Goal: Task Accomplishment & Management: Complete application form

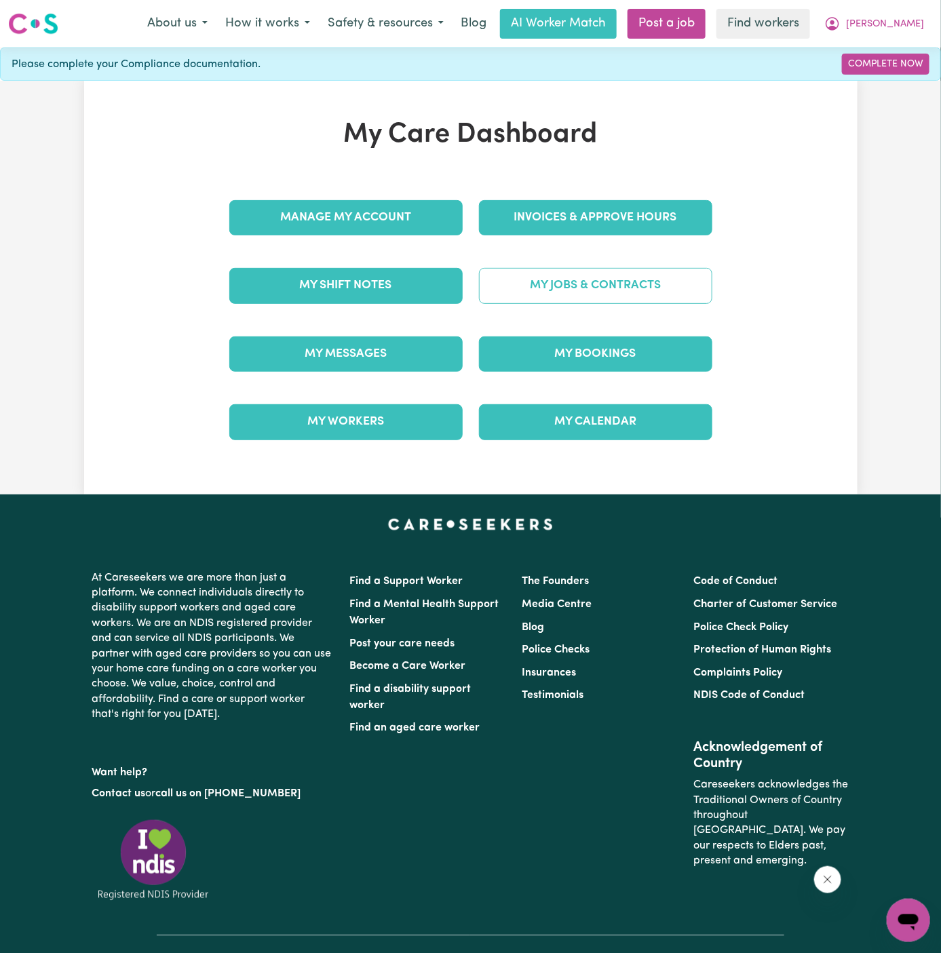
click at [593, 283] on link "My Jobs & Contracts" at bounding box center [595, 285] width 233 height 35
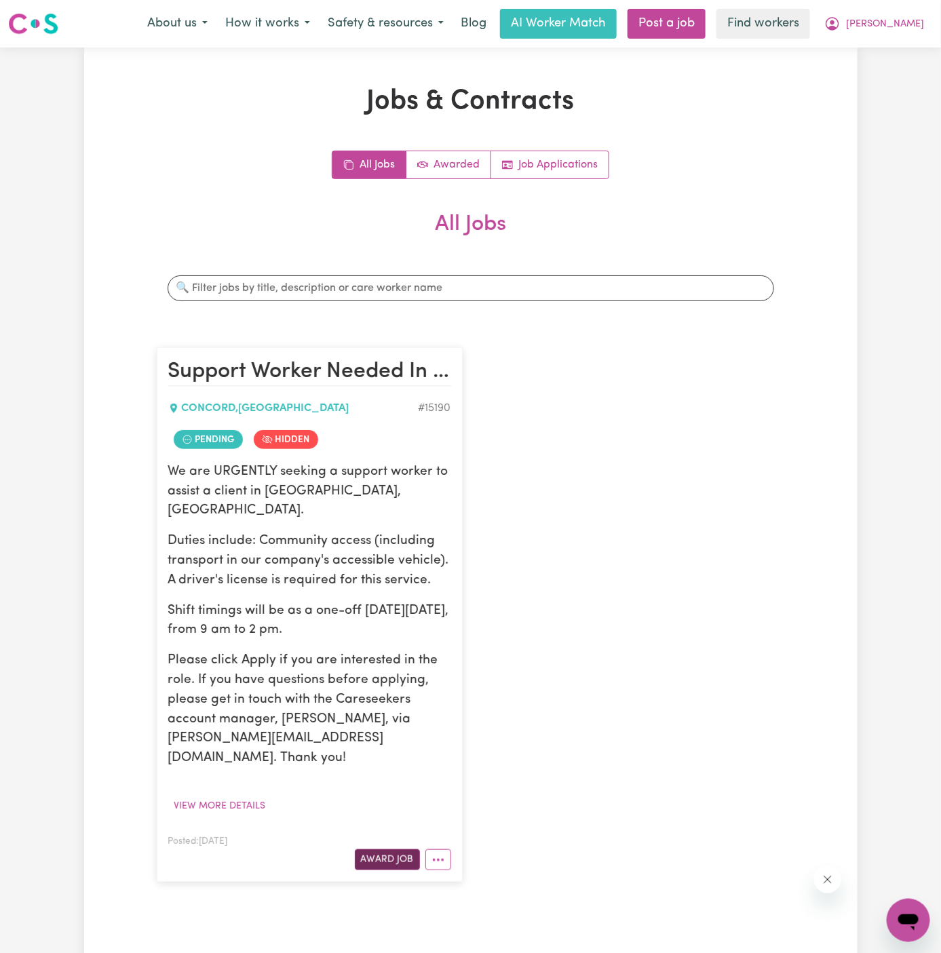
click at [392, 849] on button "Award Job" at bounding box center [387, 859] width 65 height 21
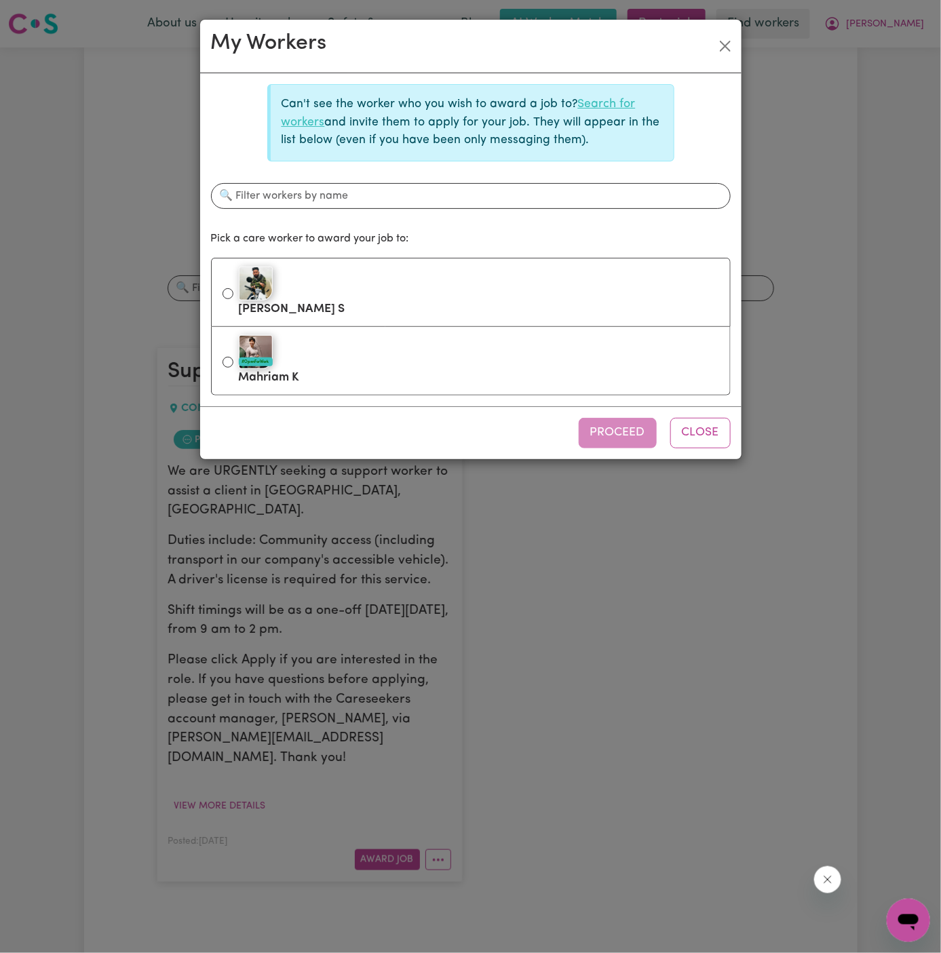
click at [597, 106] on link "Search for workers" at bounding box center [458, 112] width 354 height 29
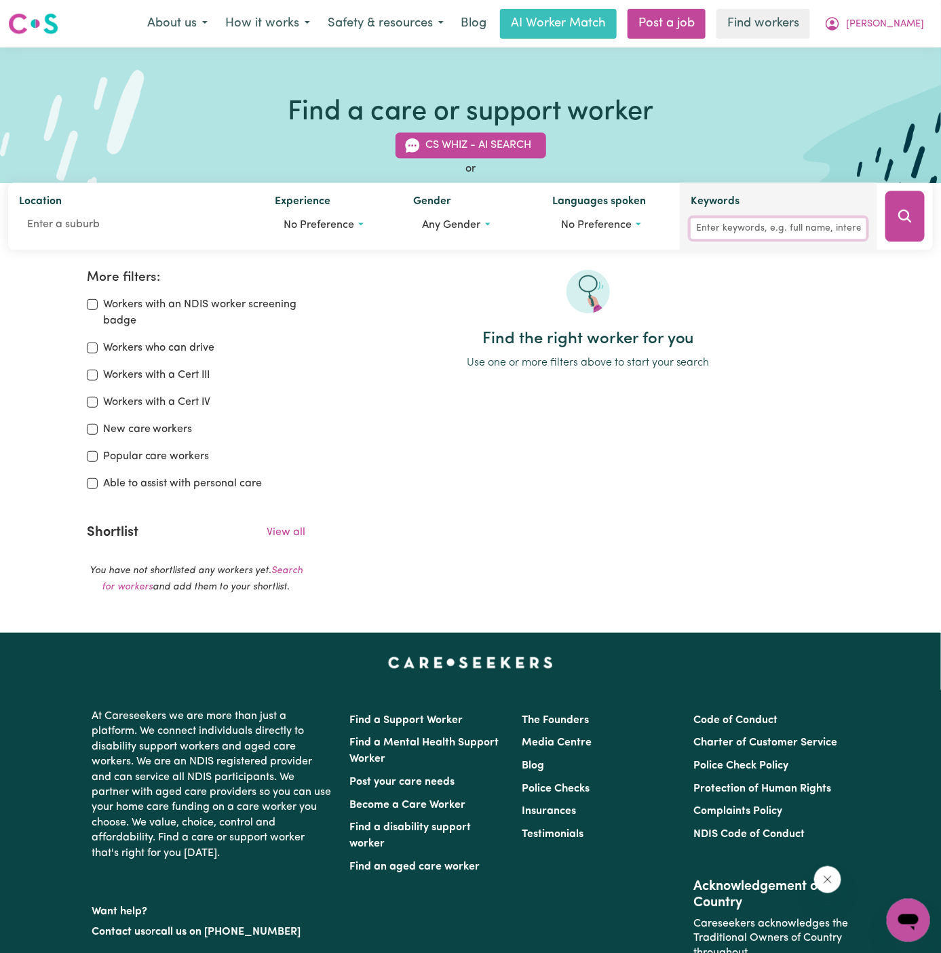
click at [735, 233] on input "Keywords" at bounding box center [778, 228] width 176 height 21
type input "jabbar"
click at [905, 215] on icon "Search" at bounding box center [905, 216] width 16 height 16
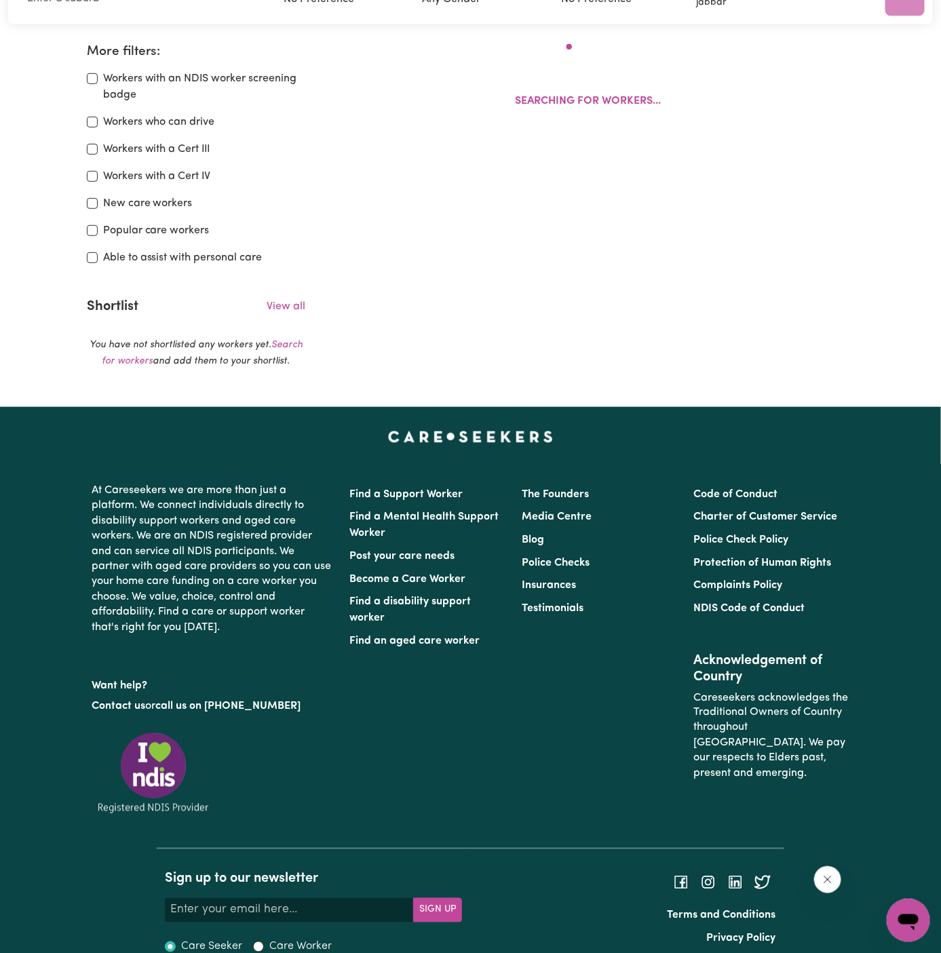
scroll to position [226, 0]
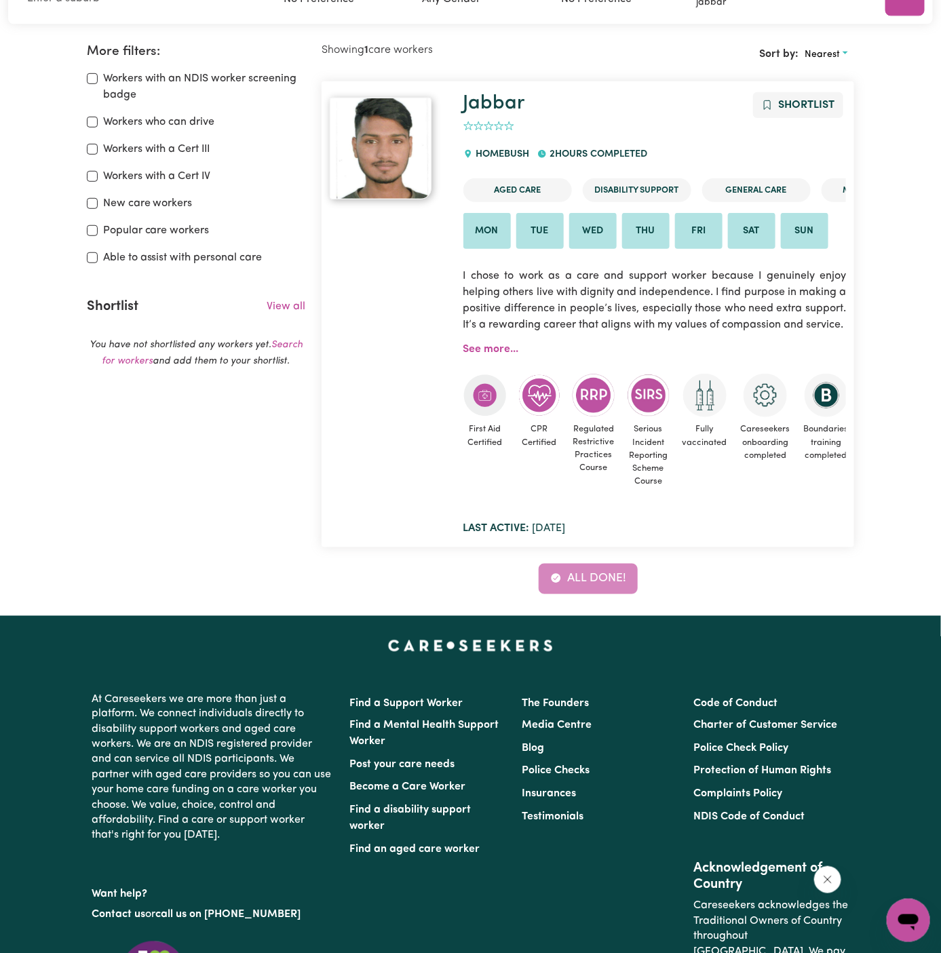
click at [496, 341] on div "Jabbar Shortlist 0 HOMEBUSH 2 hours completed Aged Care Disability Support Gene…" at bounding box center [654, 314] width 399 height 444
click at [488, 351] on link "See more..." at bounding box center [491, 349] width 56 height 11
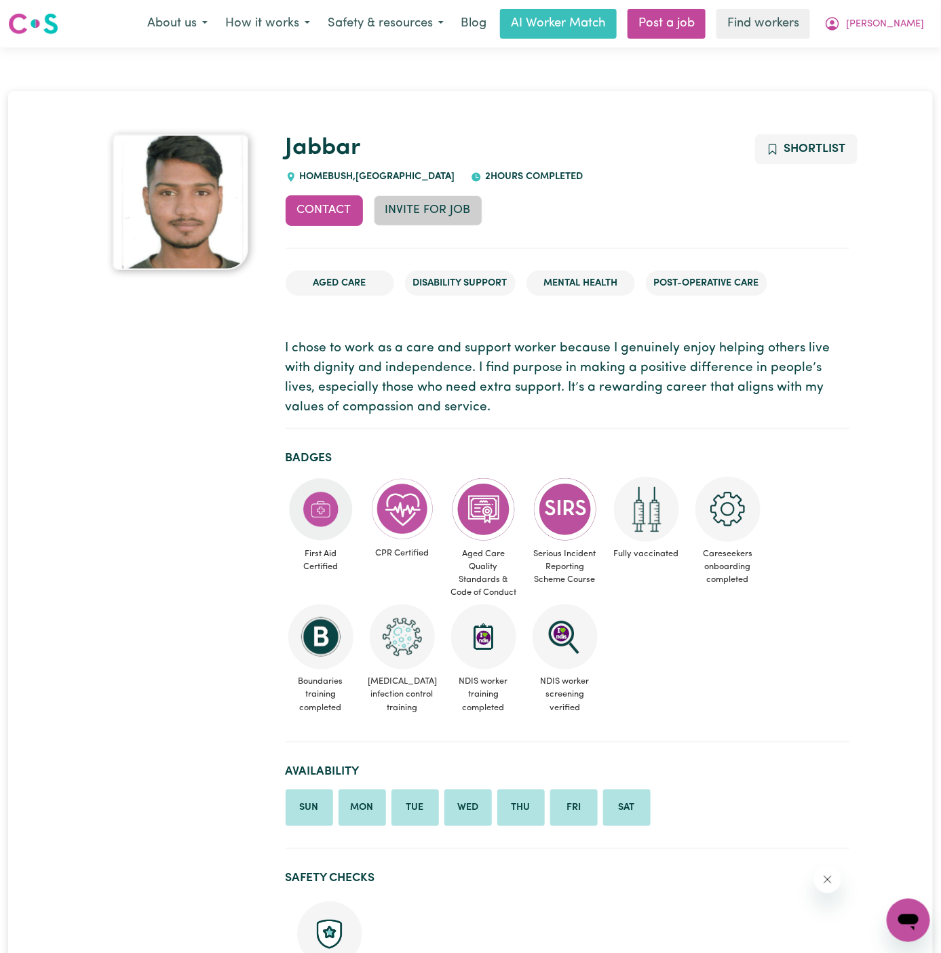
click at [435, 213] on button "Invite for Job" at bounding box center [428, 210] width 109 height 30
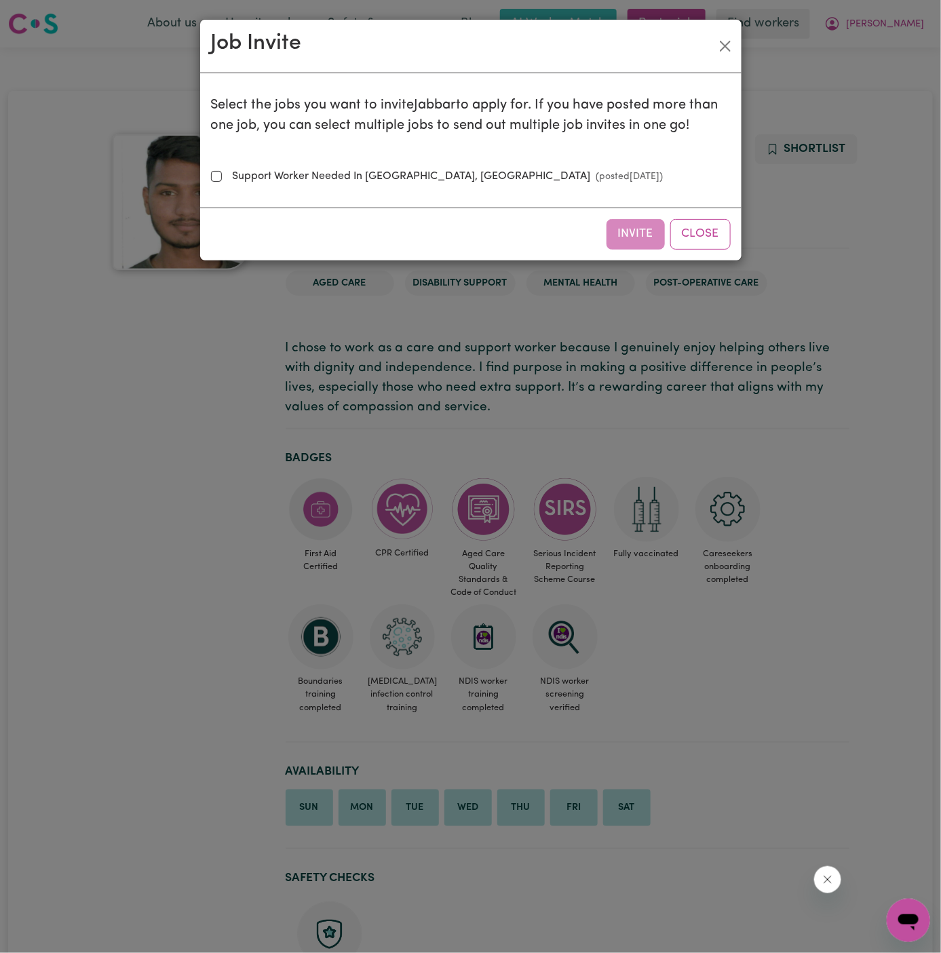
click at [309, 163] on div "Select the jobs you want to invite Jabbar to apply for. If you have posted more…" at bounding box center [470, 140] width 519 height 113
click at [334, 166] on div "Select the jobs you want to invite Jabbar to apply for. If you have posted more…" at bounding box center [470, 140] width 519 height 113
click at [392, 172] on label "Support Worker Needed In Concord, NSW (posted Oct 3 2025 )" at bounding box center [445, 176] width 436 height 16
click at [222, 172] on input "Support Worker Needed In Concord, NSW (posted Oct 3 2025 )" at bounding box center [216, 176] width 11 height 11
checkbox input "true"
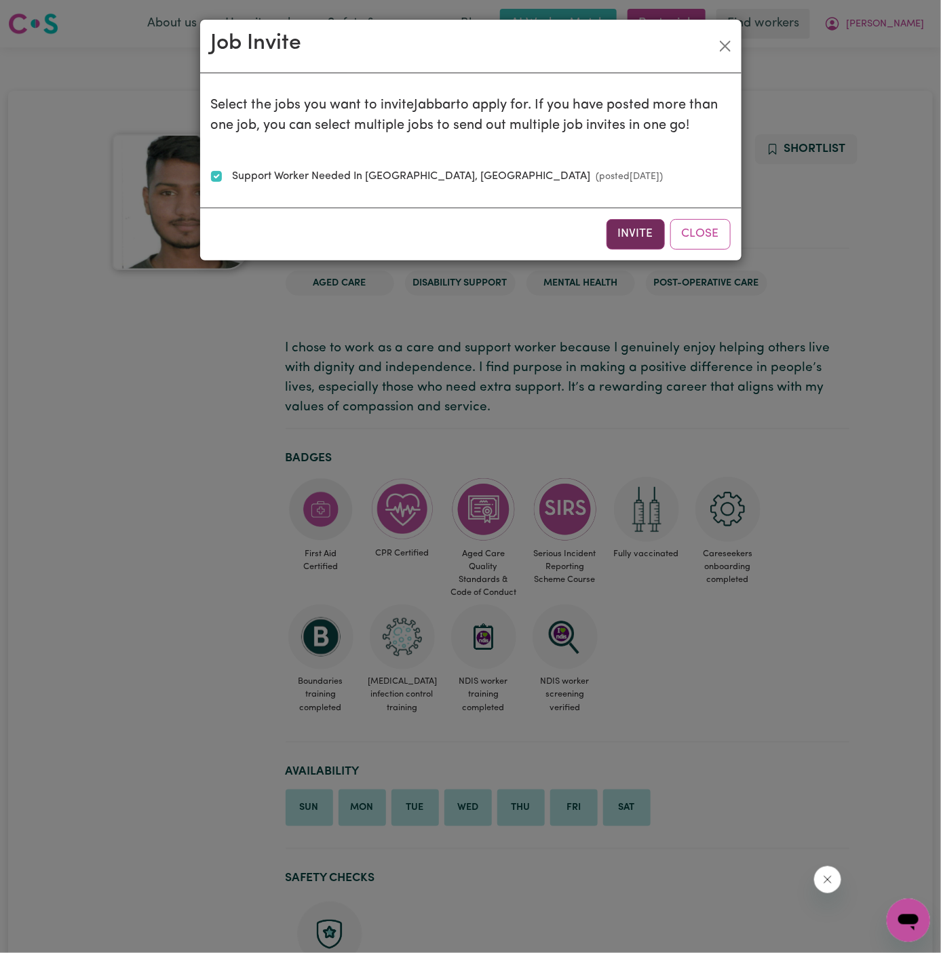
click at [637, 235] on button "Invite" at bounding box center [635, 234] width 58 height 30
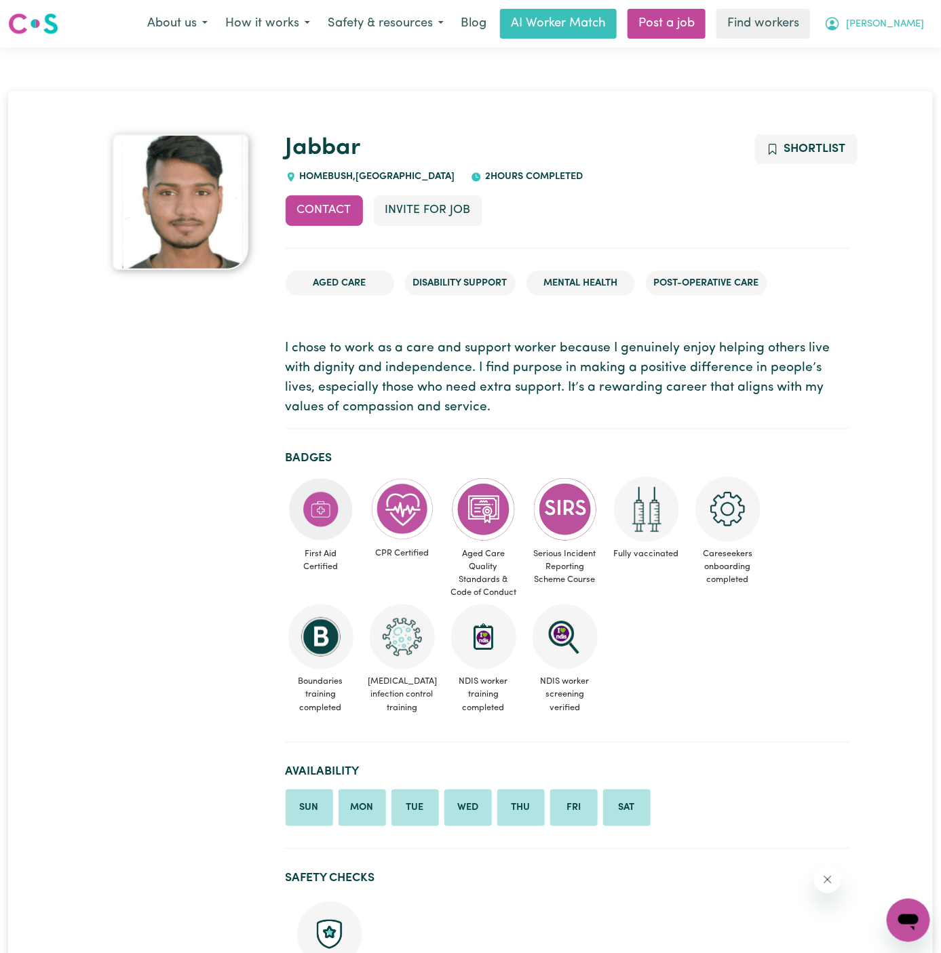
click at [913, 22] on span "[PERSON_NAME]" at bounding box center [885, 24] width 78 height 15
click at [864, 56] on link "My Dashboard" at bounding box center [878, 53] width 107 height 26
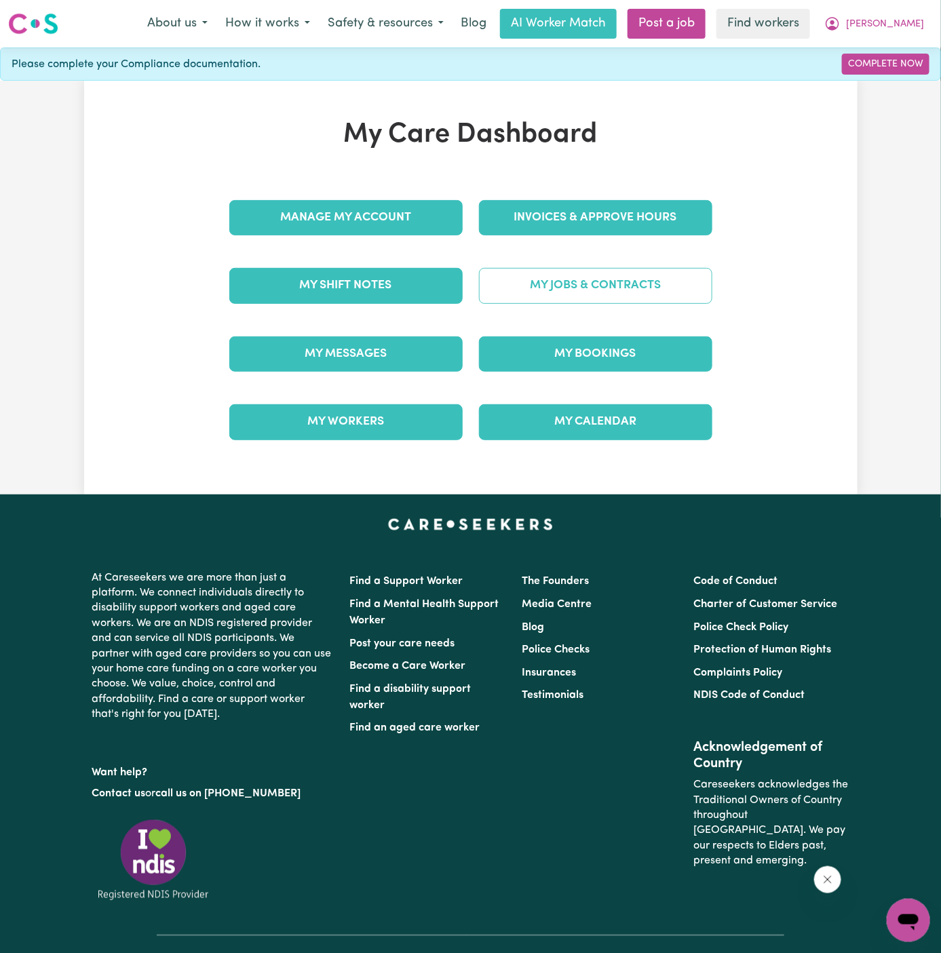
click at [610, 277] on link "My Jobs & Contracts" at bounding box center [595, 285] width 233 height 35
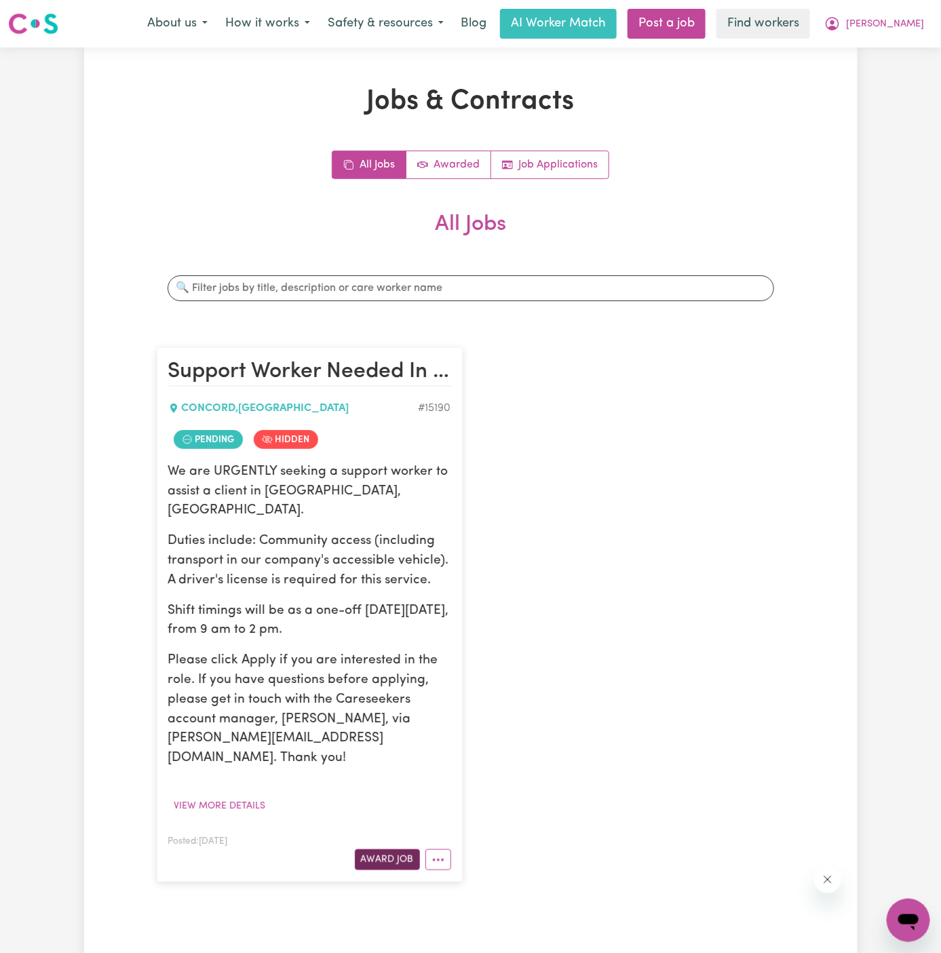
click at [395, 849] on button "Award Job" at bounding box center [387, 859] width 65 height 21
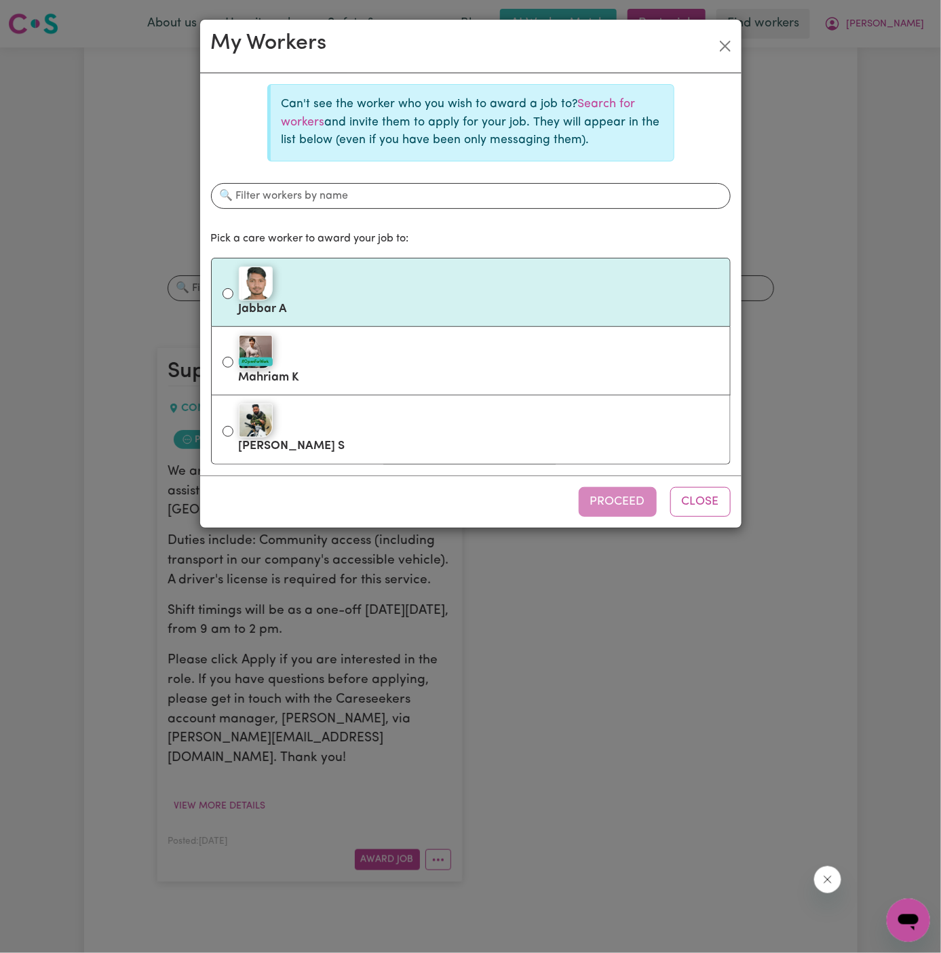
click at [414, 301] on label "Jabbar A" at bounding box center [479, 292] width 480 height 57
click at [233, 299] on input "Jabbar A" at bounding box center [227, 293] width 11 height 11
radio input "true"
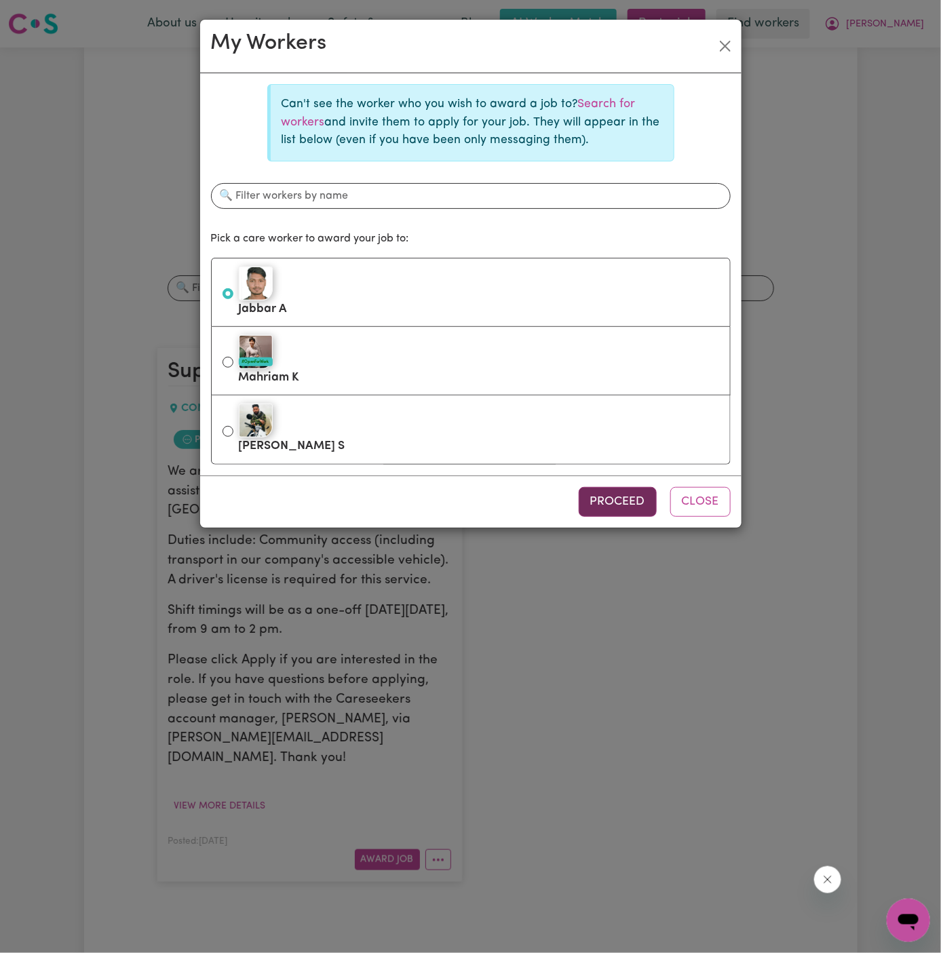
click at [621, 495] on button "Proceed" at bounding box center [617, 502] width 78 height 30
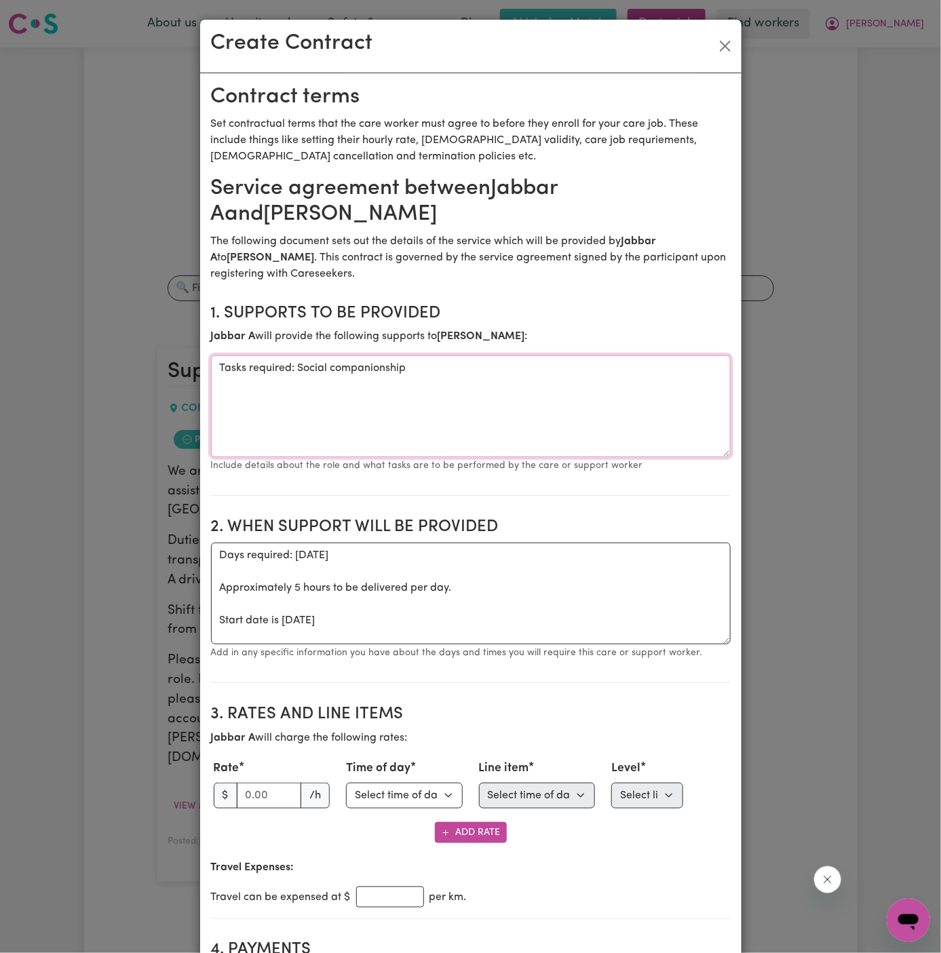
click at [289, 371] on textarea "Tasks required: Social companionship" at bounding box center [470, 406] width 519 height 102
paste textarea "Social companionship and community access"
type textarea "Social companionship and community access"
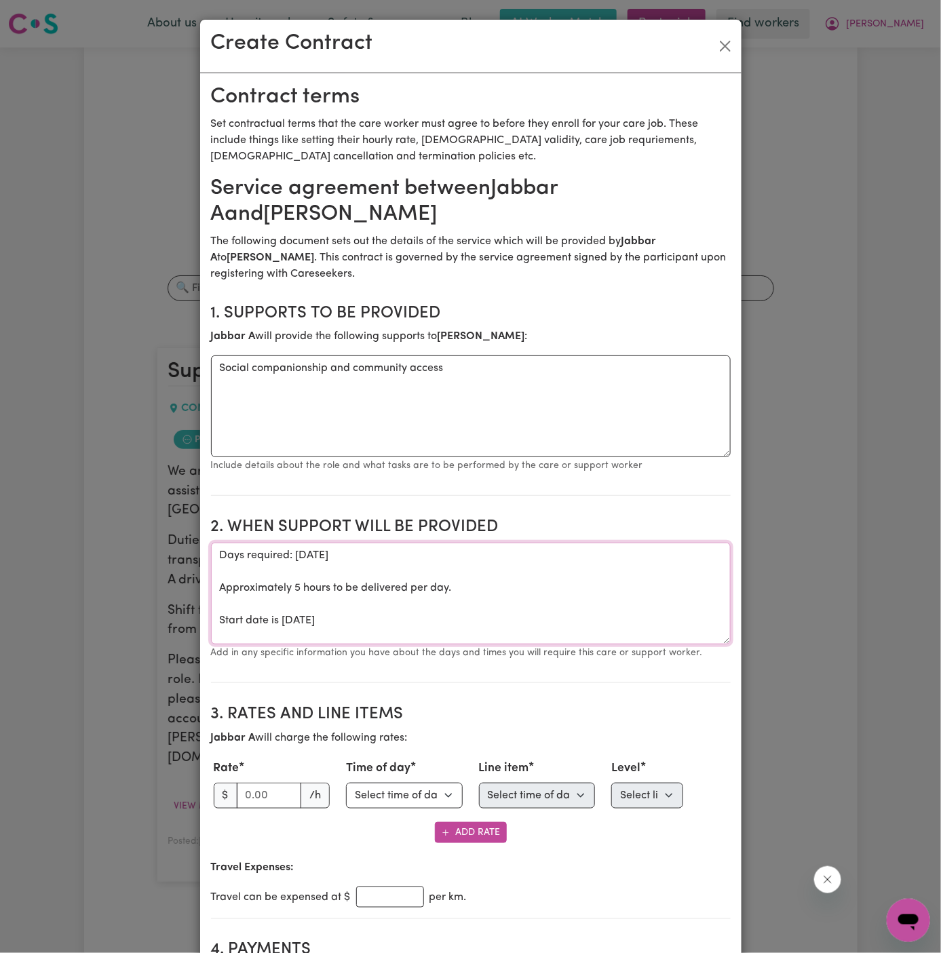
drag, startPoint x: 218, startPoint y: 624, endPoint x: 206, endPoint y: 554, distance: 70.9
click at [307, 557] on textarea "Start date is Monday 6 October 2025" at bounding box center [470, 594] width 519 height 102
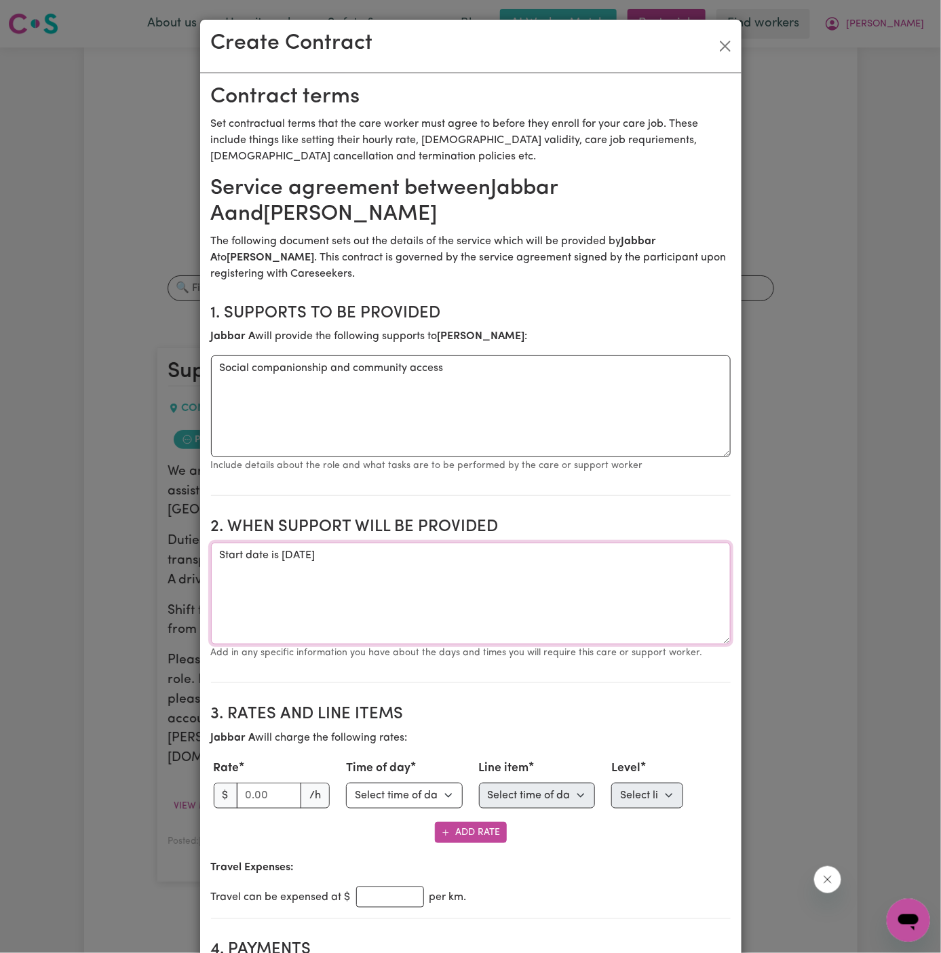
paste textarea "ONE OFF Monday 6 October 2025 from 9 am to 2 pm"
type textarea "ONE OFF Monday 6 October 2025 from 9 am to 2 pm"
click at [265, 784] on input "number" at bounding box center [269, 796] width 65 height 26
type input "6"
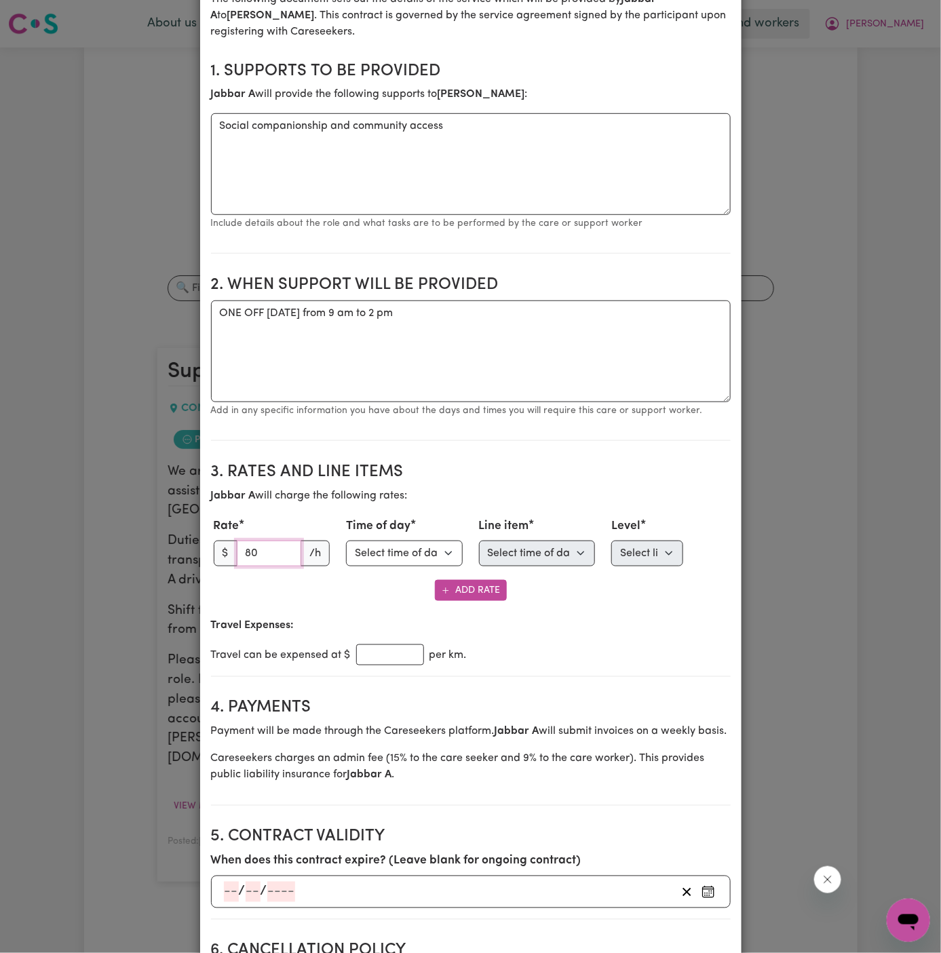
scroll to position [245, 0]
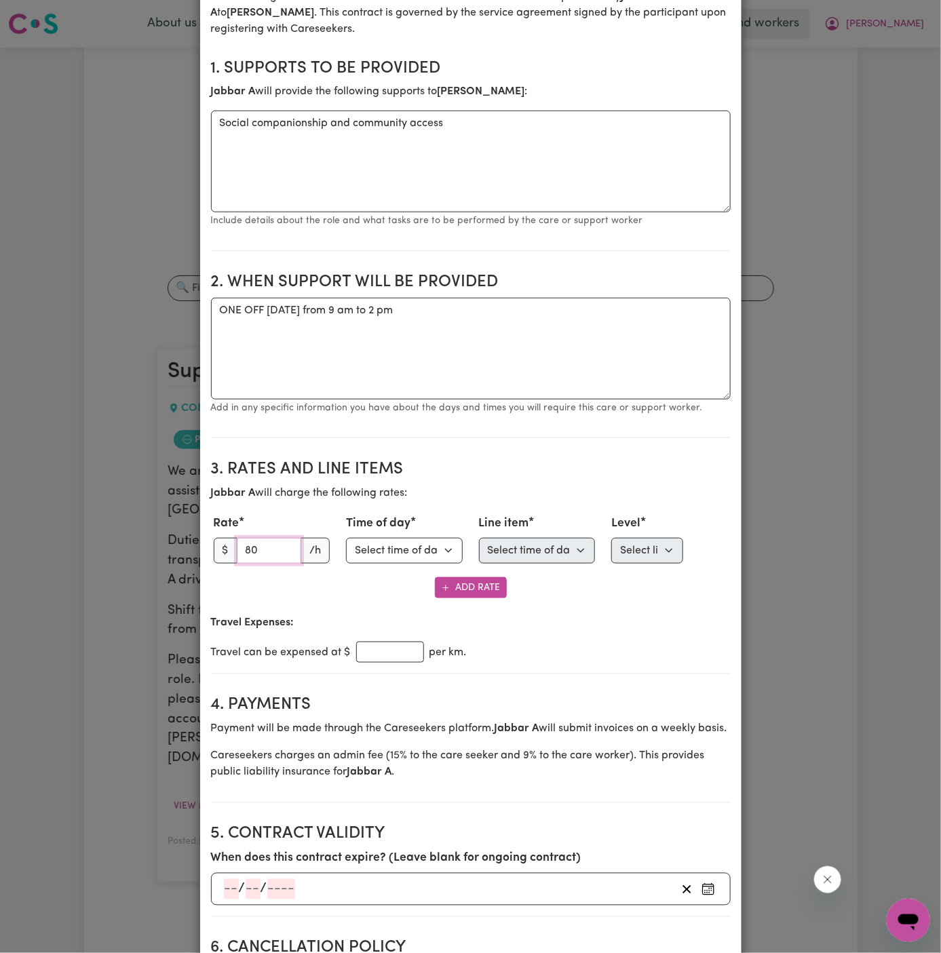
type input "80"
click at [414, 543] on select "Select time of day Weekday Daytime Weekday Evening Saturday Sunday Public Holid…" at bounding box center [404, 551] width 117 height 26
select select "PUBLIC_HOLIDAY"
click at [346, 538] on select "Select time of day Weekday Daytime Weekday Evening Saturday Sunday Public Holid…" at bounding box center [404, 551] width 117 height 26
click at [545, 548] on select "Select line item Assistance with Self Care Activities Assistance with personal …" at bounding box center [537, 551] width 117 height 26
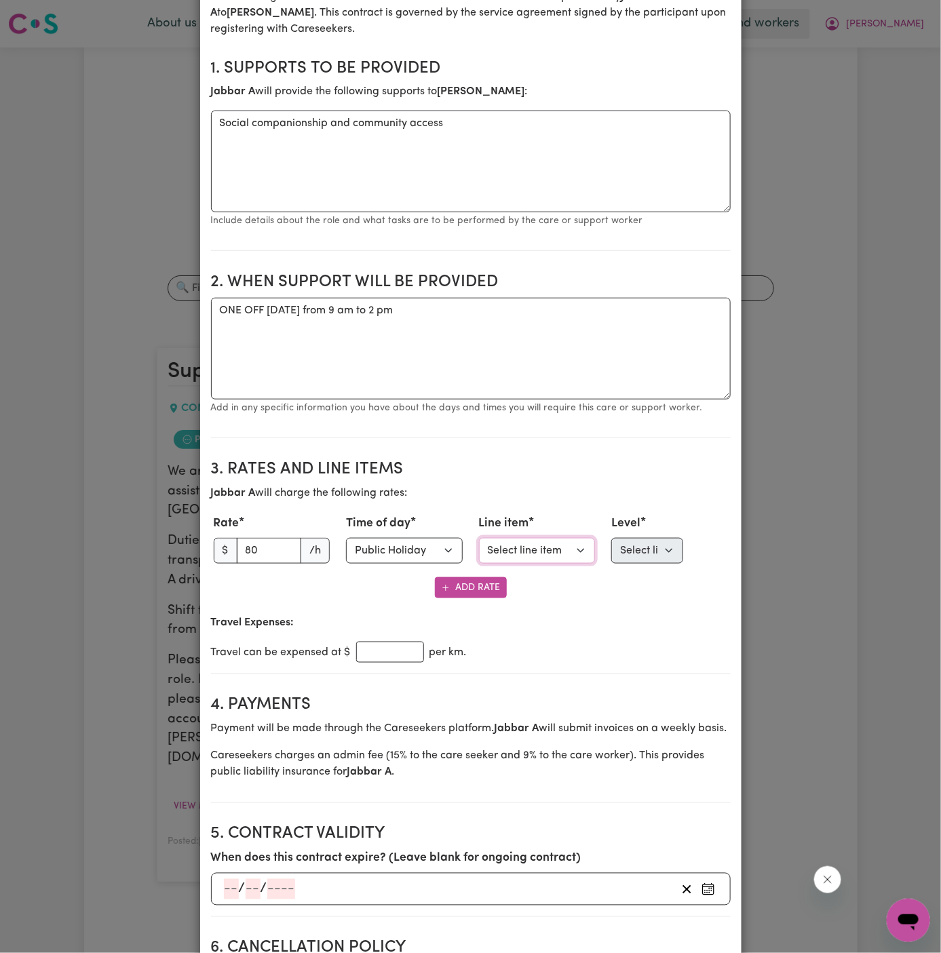
select select "COMMUNITY_ACCESS"
click at [479, 538] on select "Select line item Assistance with Self Care Activities Assistance with personal …" at bounding box center [537, 551] width 117 height 26
click at [637, 555] on select "Select level Standard Level 1 High Intensity Level 2" at bounding box center [647, 551] width 72 height 26
select select "ONE"
click at [611, 538] on select "Select level Standard Level 1 High Intensity Level 2" at bounding box center [647, 551] width 72 height 26
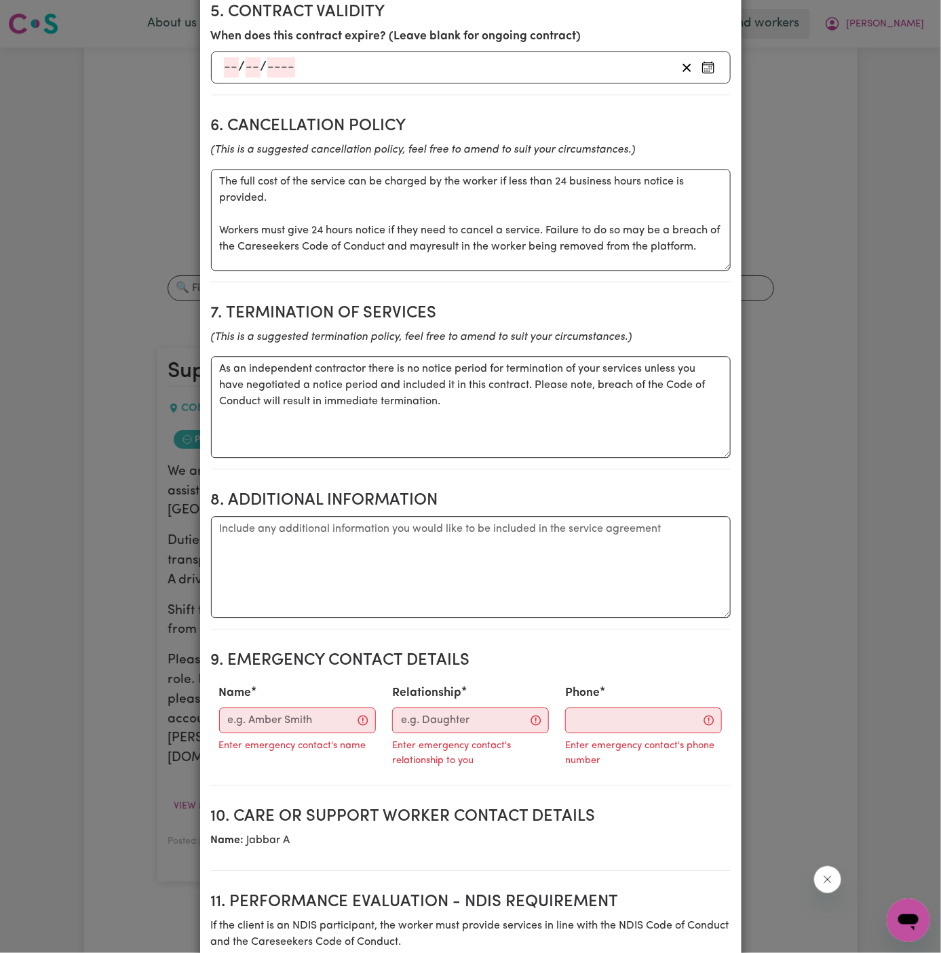
scroll to position [1073, 0]
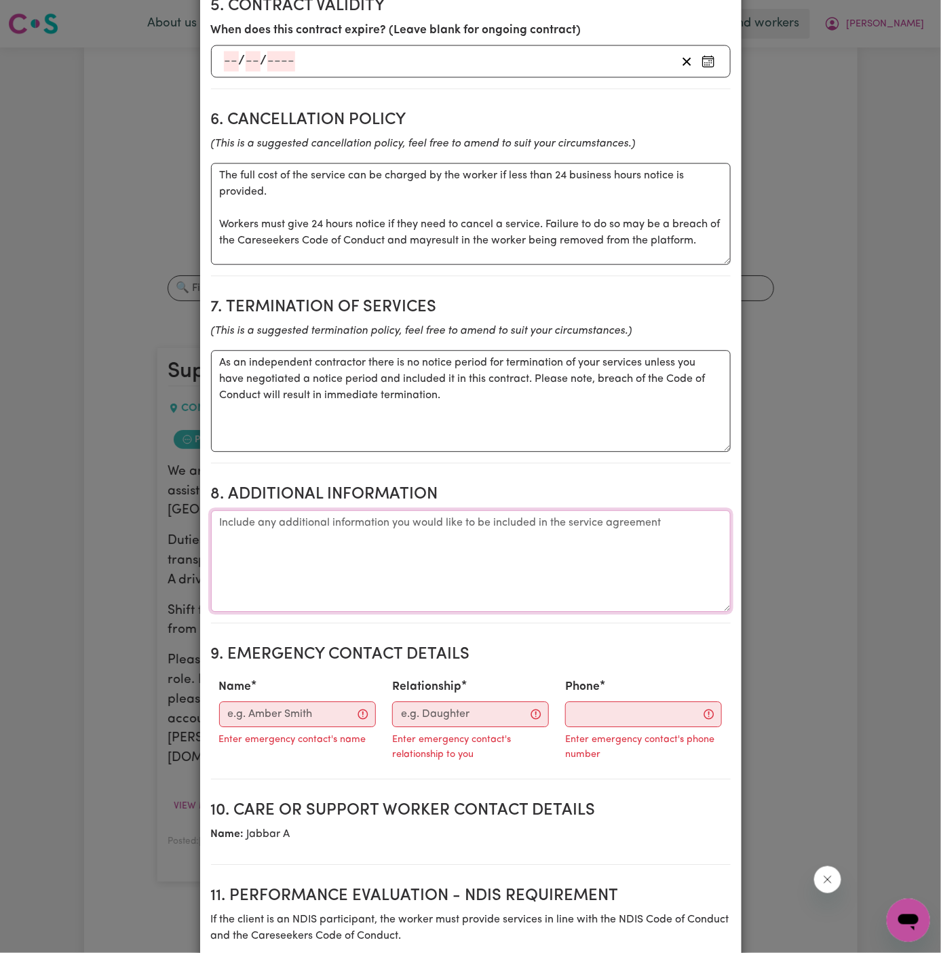
click at [307, 557] on textarea "Additional information" at bounding box center [470, 561] width 519 height 102
paste textarea "Client's Address: 49 Queen Street North Strathfield, NSW"
type textarea "Client's Address: 49 Queen Street North Strathfield, NSW"
click at [292, 724] on input "Name" at bounding box center [297, 714] width 157 height 26
paste input "Sharon Ritchie"
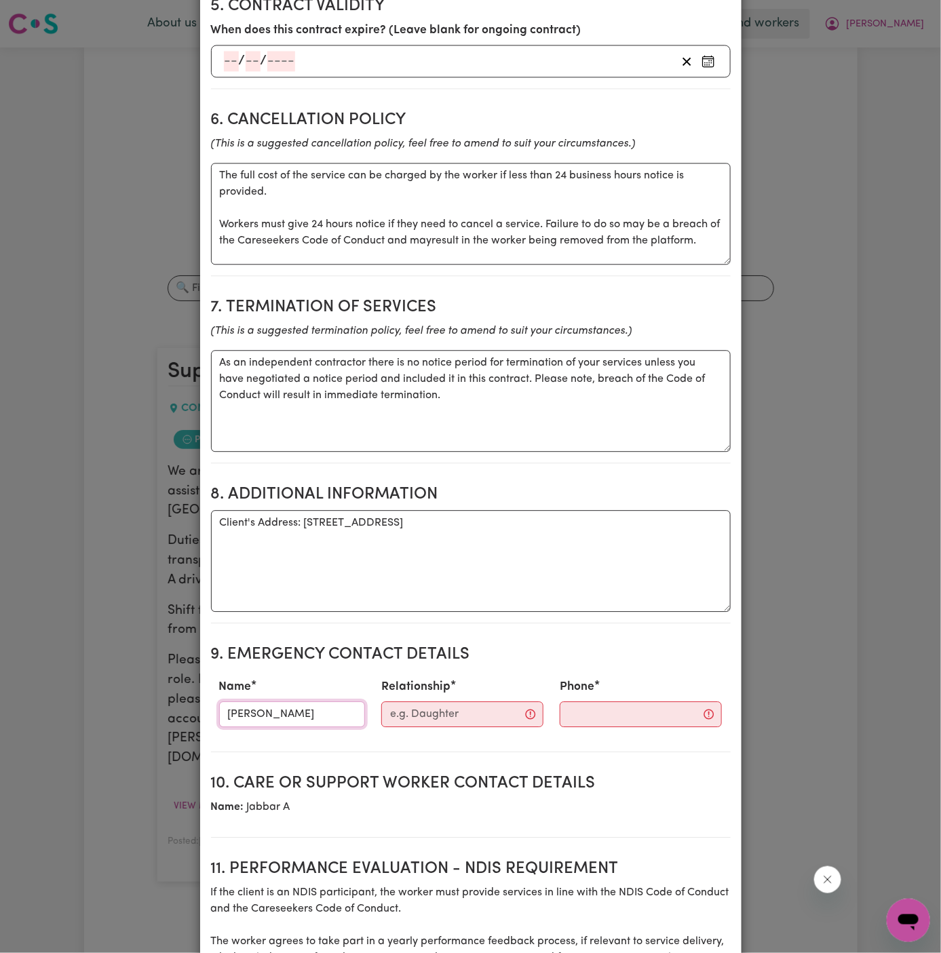
type input "Sharon Ritchie"
click at [407, 727] on input "Relationship" at bounding box center [462, 714] width 162 height 26
type input "-"
click at [563, 715] on input "Phone" at bounding box center [629, 714] width 164 height 26
paste input "0423237099"
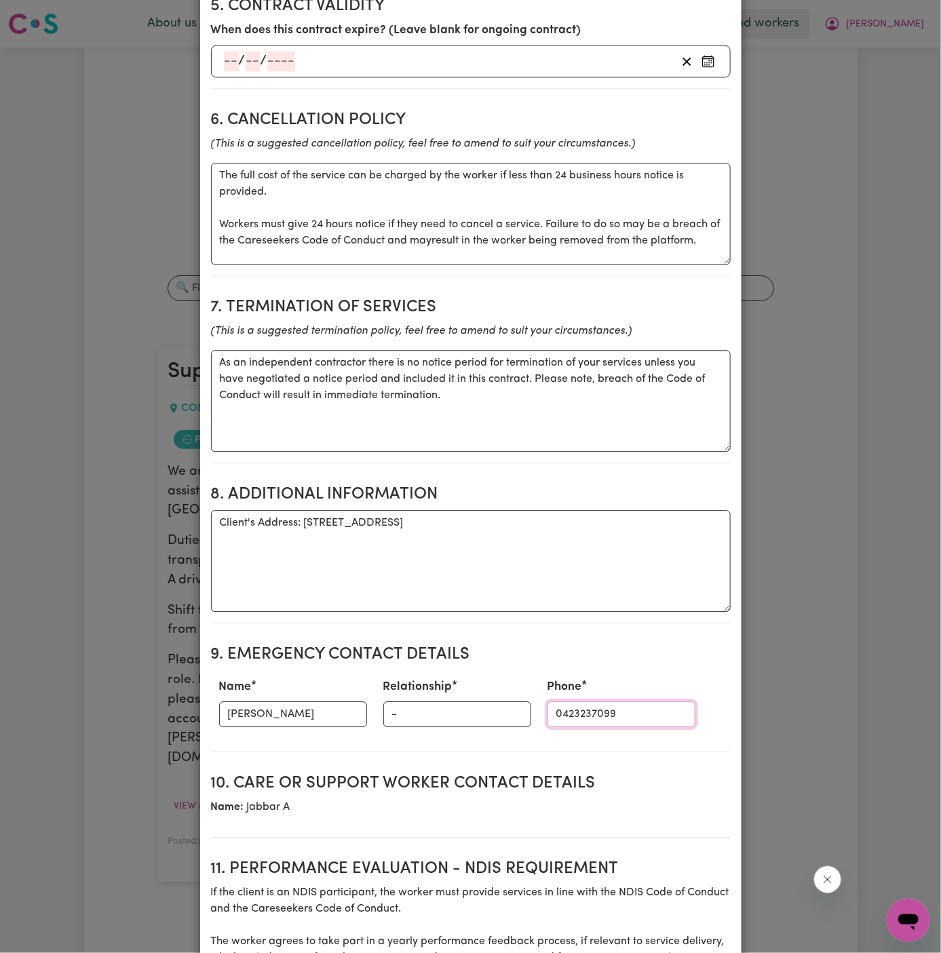
type input "0423237099"
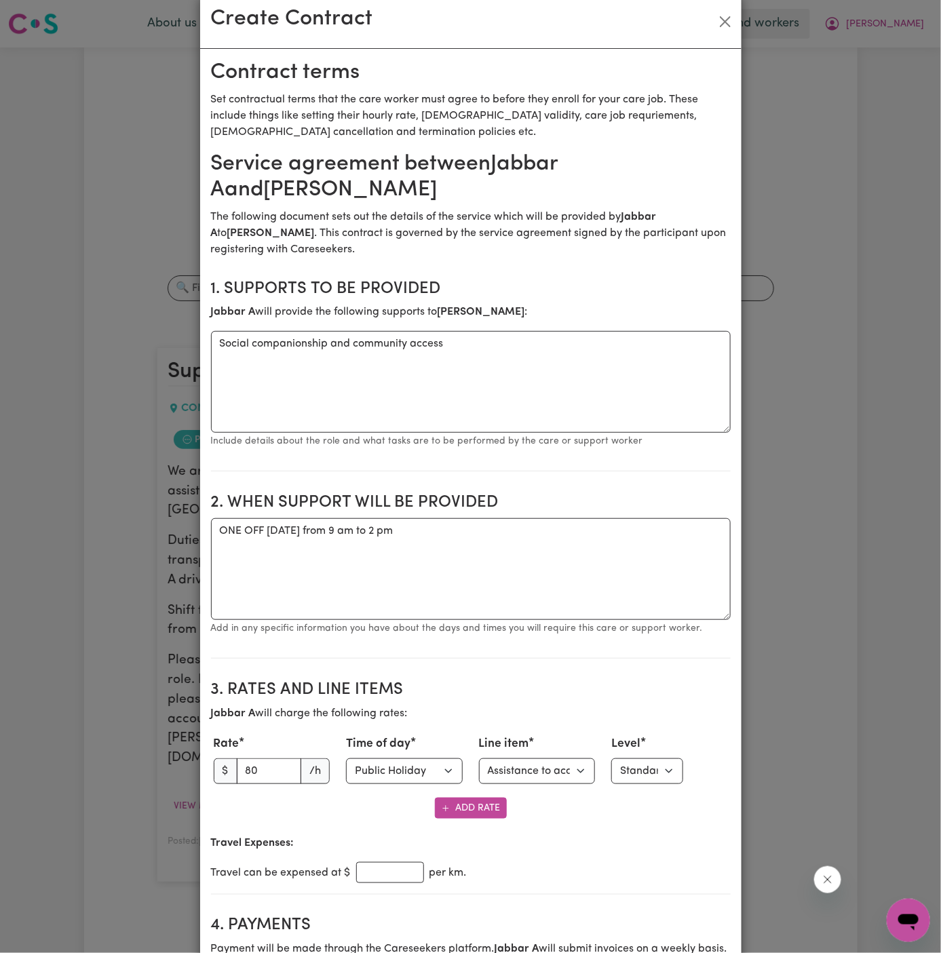
scroll to position [25, 0]
click at [589, 770] on select "Select line item Assistance with Self Care Activities Assistance with personal …" at bounding box center [537, 771] width 117 height 26
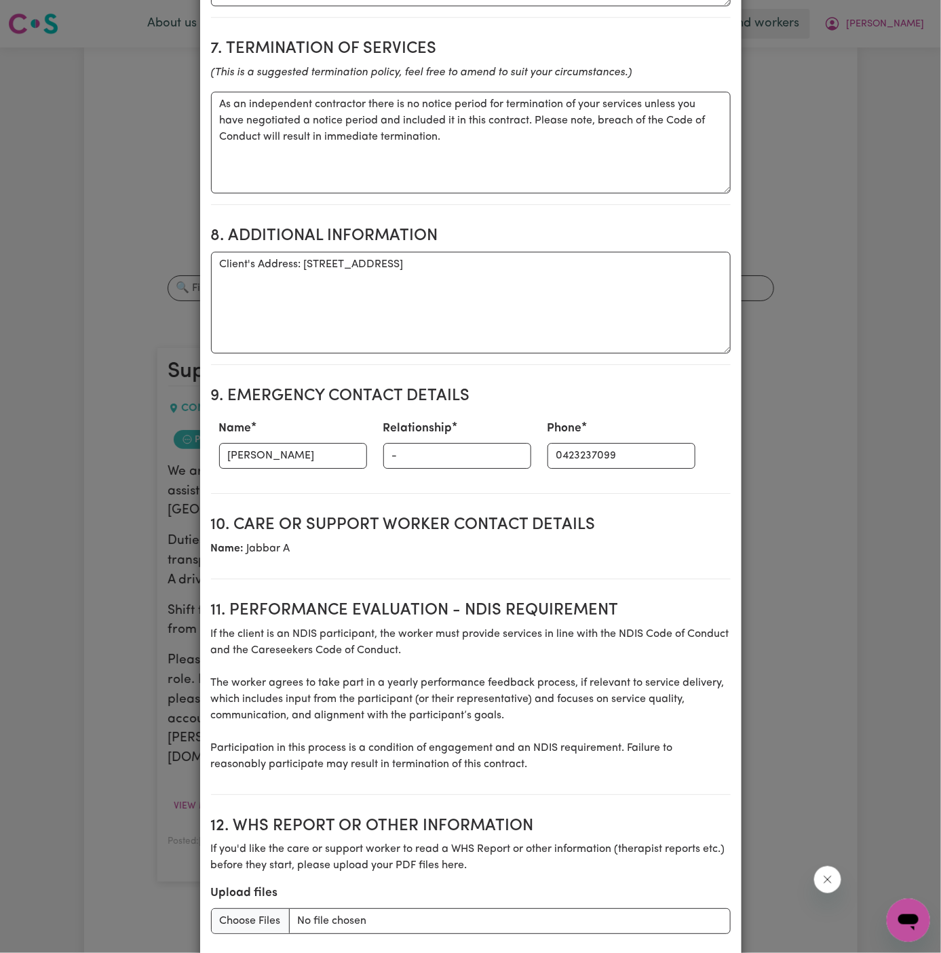
scroll to position [1452, 0]
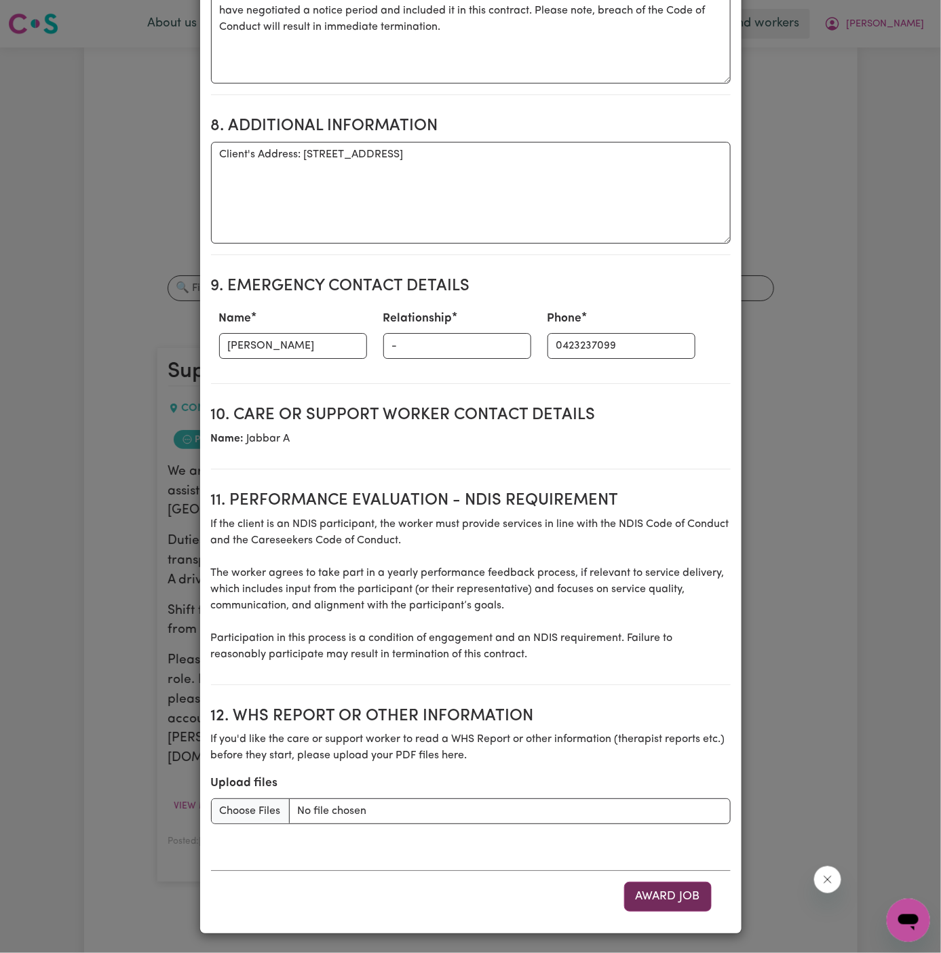
click at [682, 899] on button "Award Job" at bounding box center [667, 897] width 87 height 30
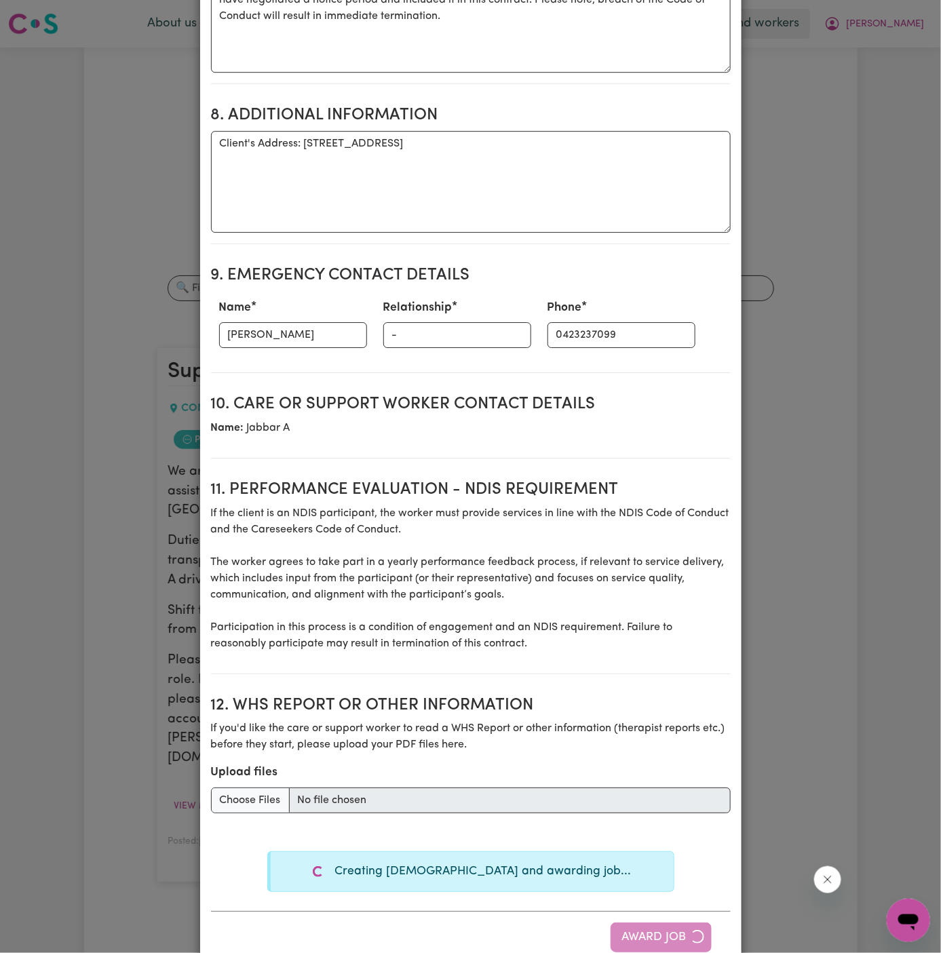
type textarea "Tasks required: Social companionship"
type textarea "Days required: monday Approximately 5 hours to be delivered per day. Start date…"
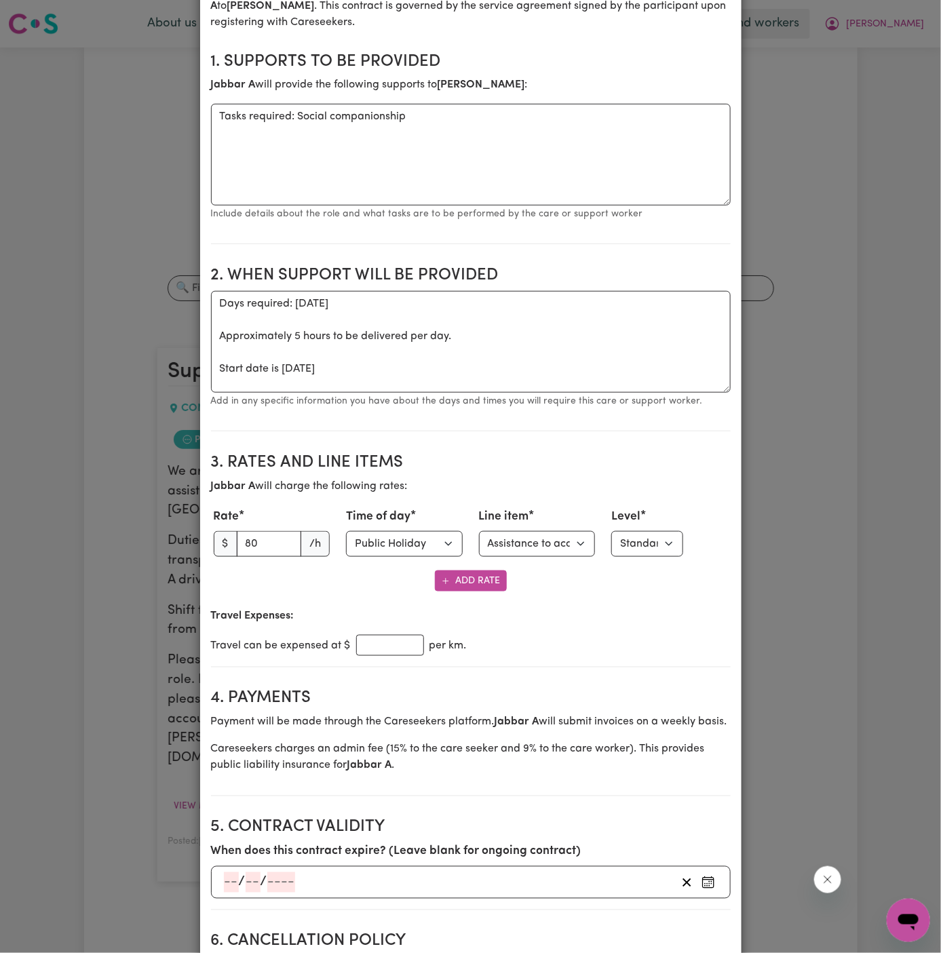
scroll to position [0, 0]
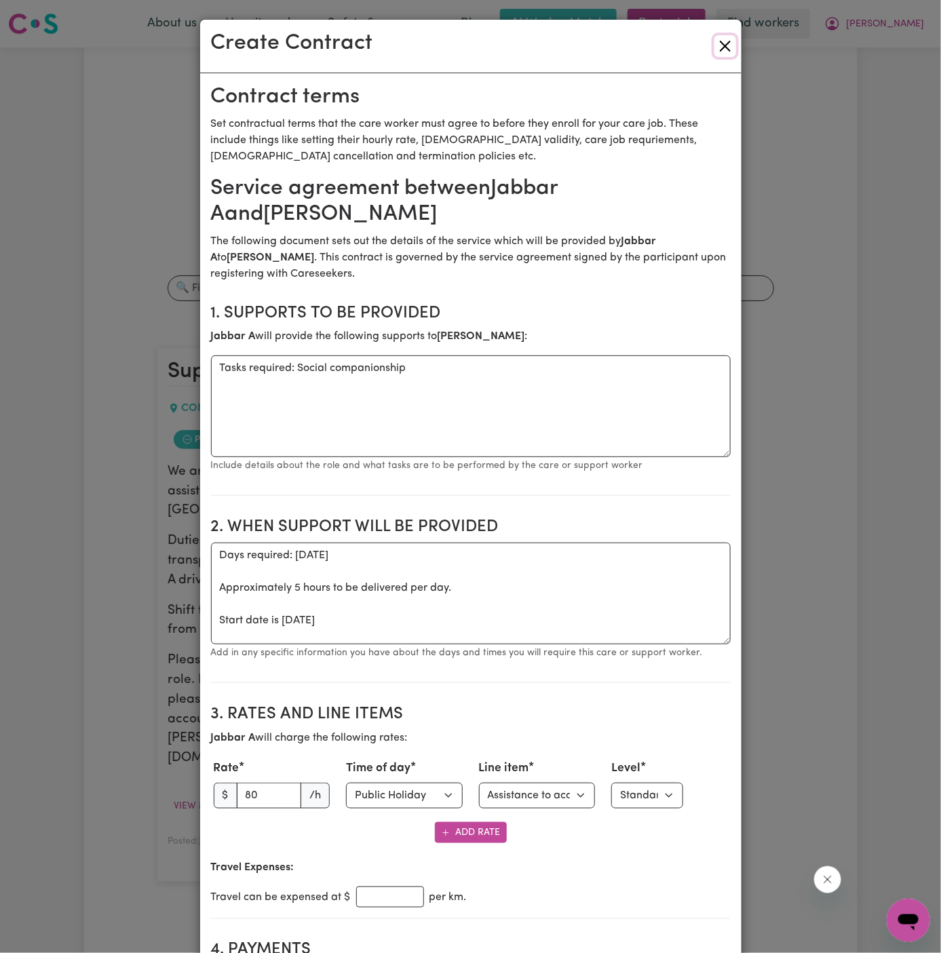
click at [720, 42] on button "Close" at bounding box center [725, 46] width 22 height 22
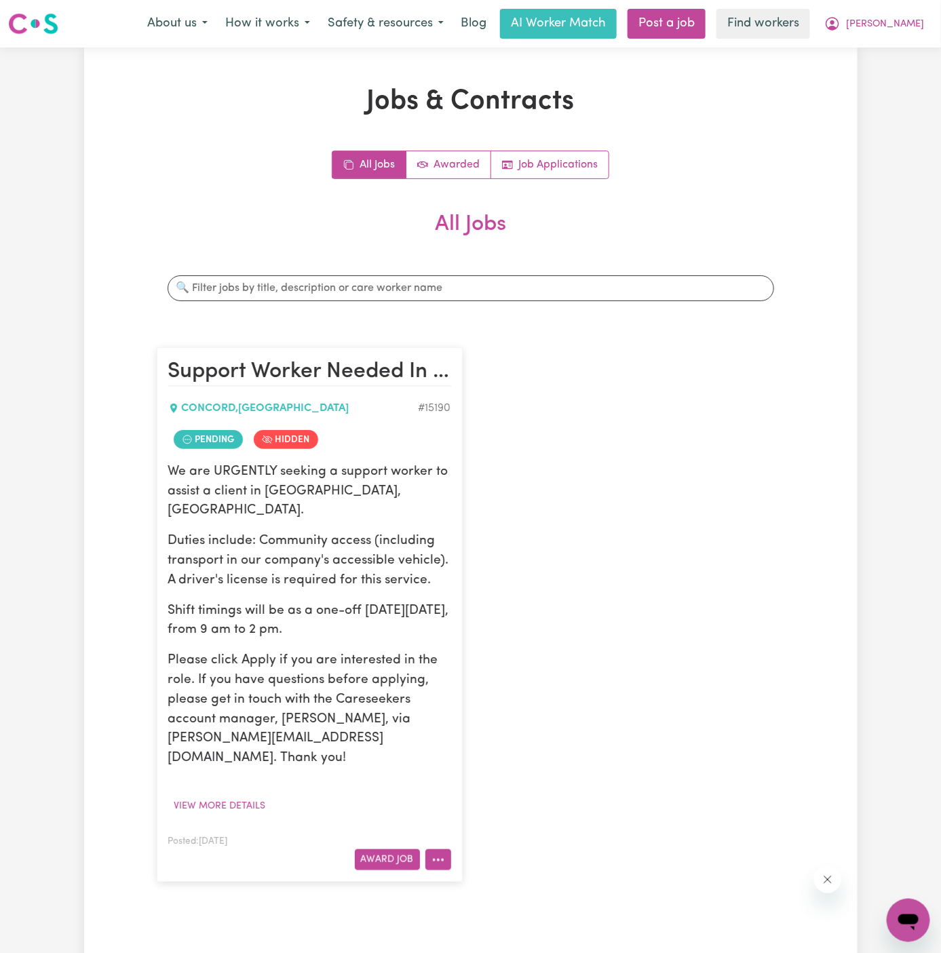
click at [443, 853] on icon "More options" at bounding box center [438, 860] width 14 height 14
click at [497, 680] on link "View/Edit Contract" at bounding box center [492, 693] width 132 height 27
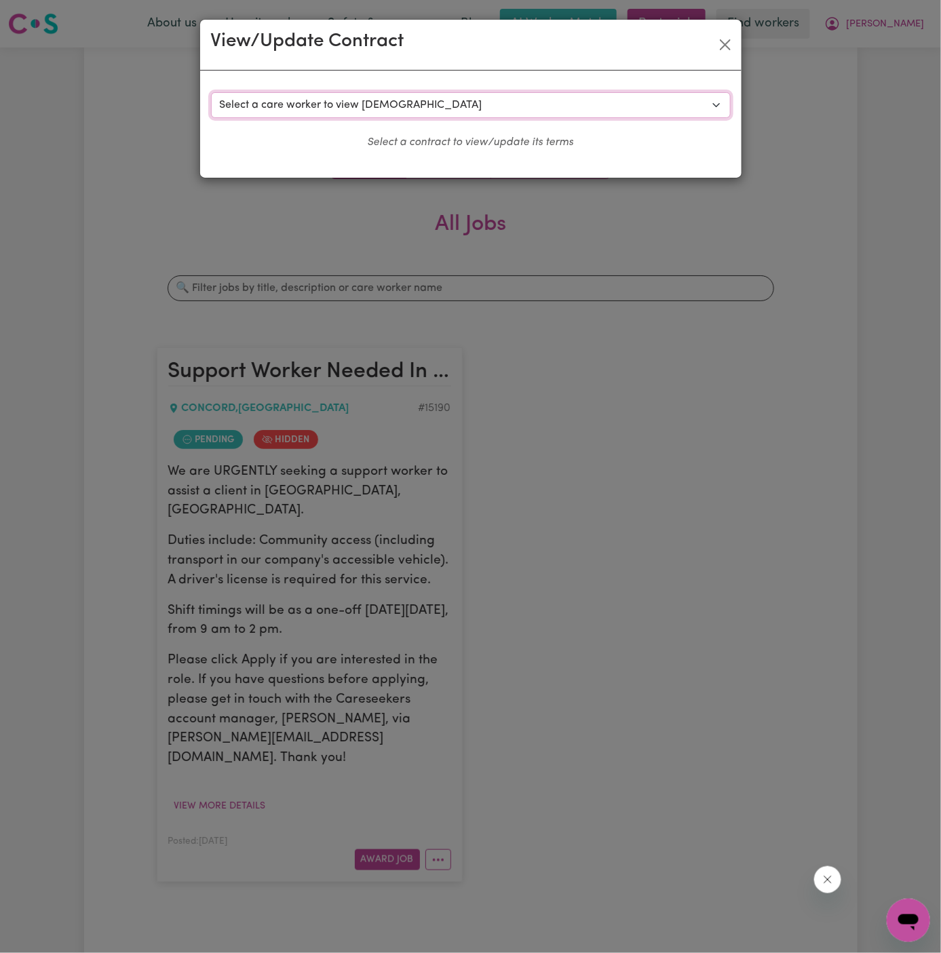
click at [370, 109] on select "Select a care worker to view contract #10663 - Hari S (contract pending) #10668…" at bounding box center [470, 105] width 519 height 26
select select "10280"
click at [211, 92] on select "Select a care worker to view contract #10663 - Hari S (contract pending) #10668…" at bounding box center [470, 105] width 519 height 26
select select "PUBLIC_HOLIDAY"
select select "COMMUNITY_ACCESS"
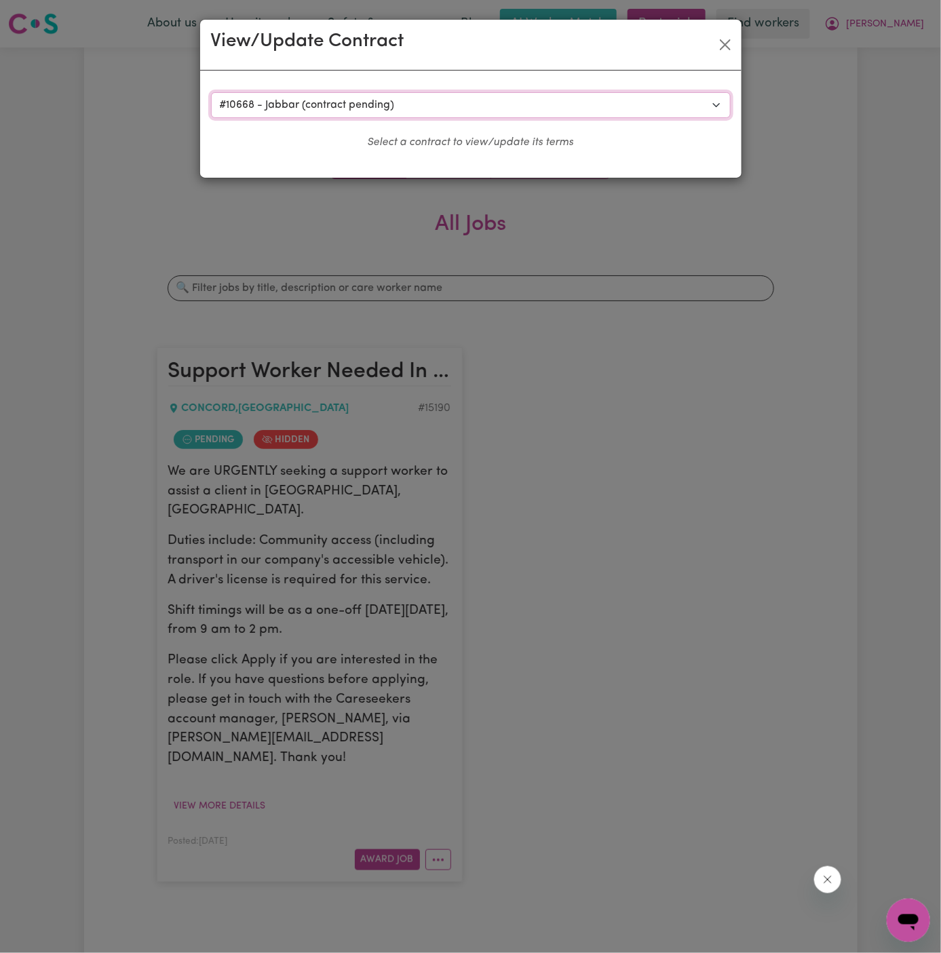
select select "ONE"
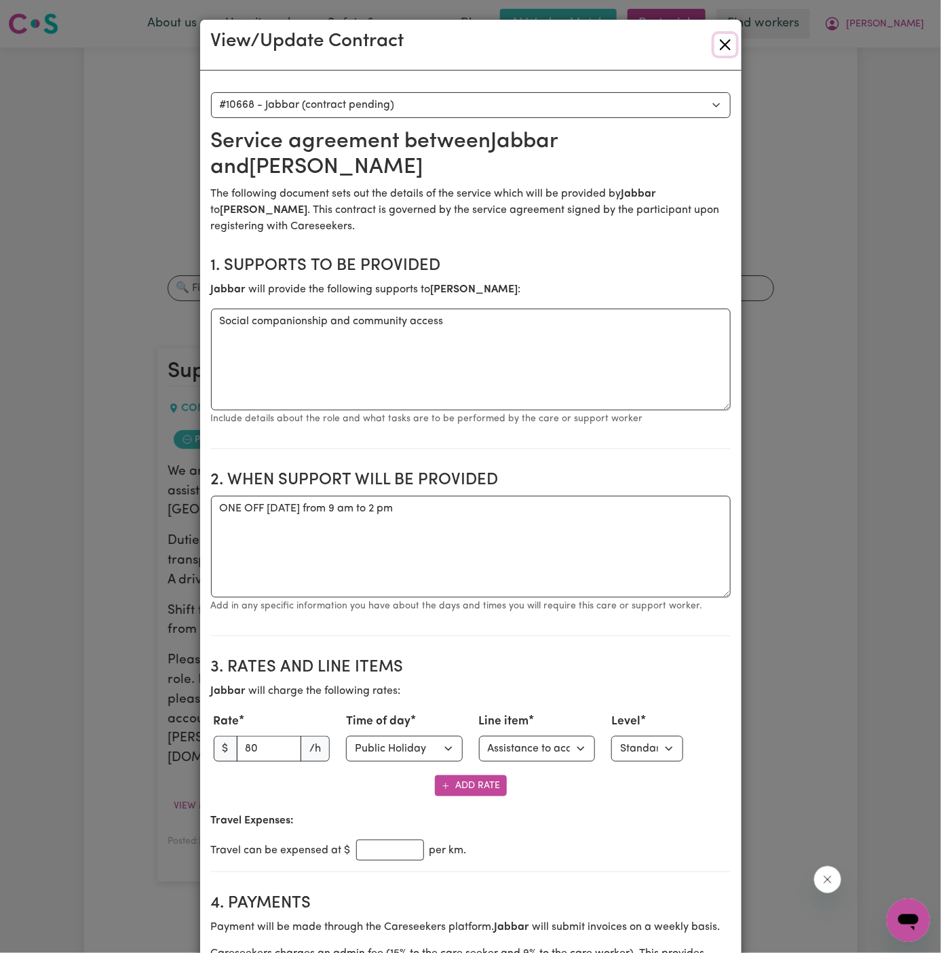
click at [721, 49] on button "Close" at bounding box center [725, 45] width 22 height 22
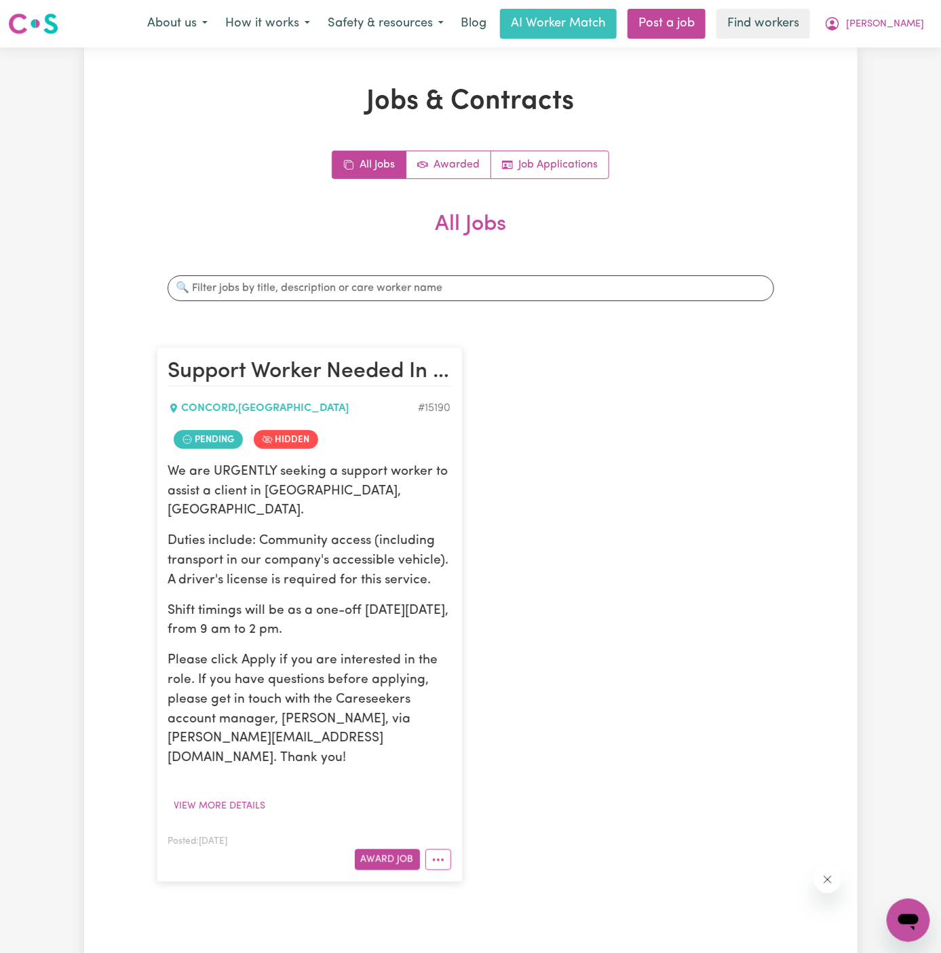
click at [924, 9] on div "About us How it works Safety & resources Blog AI Worker Match Post a job Find w…" at bounding box center [535, 24] width 794 height 30
click at [914, 22] on span "[PERSON_NAME]" at bounding box center [885, 24] width 78 height 15
click at [911, 75] on link "Logout" at bounding box center [878, 78] width 107 height 26
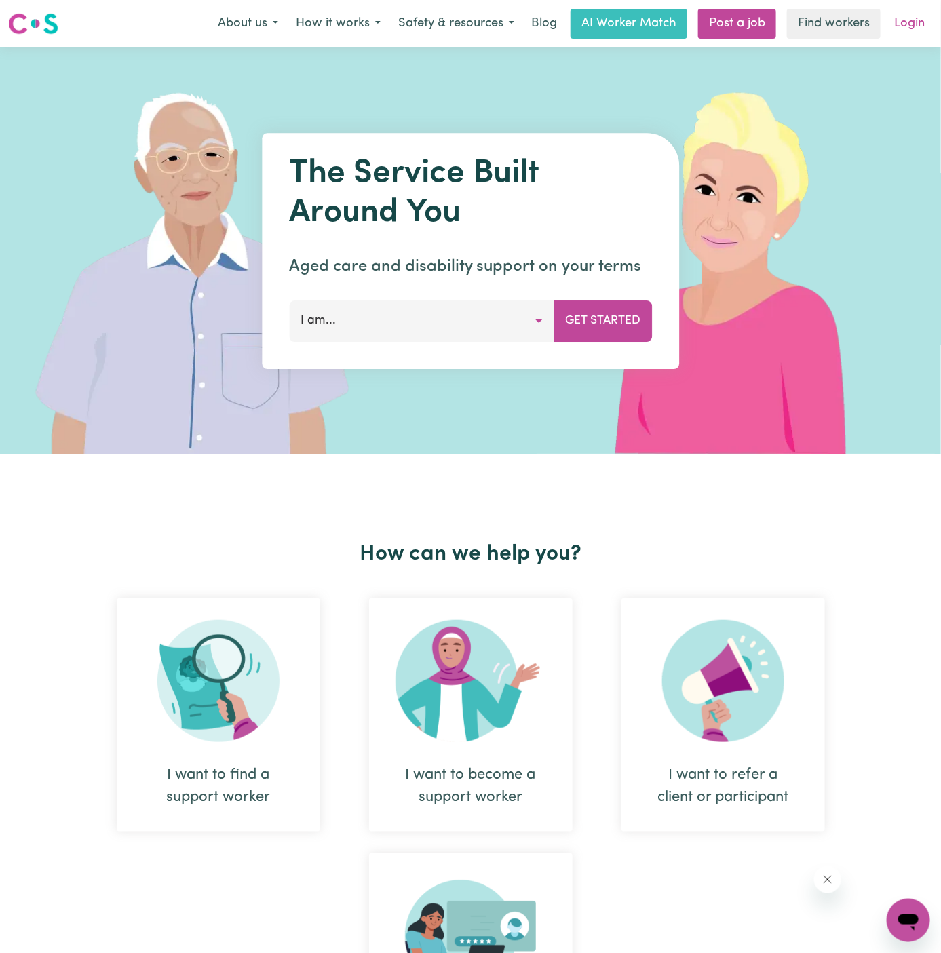
click at [917, 12] on link "Login" at bounding box center [909, 24] width 47 height 30
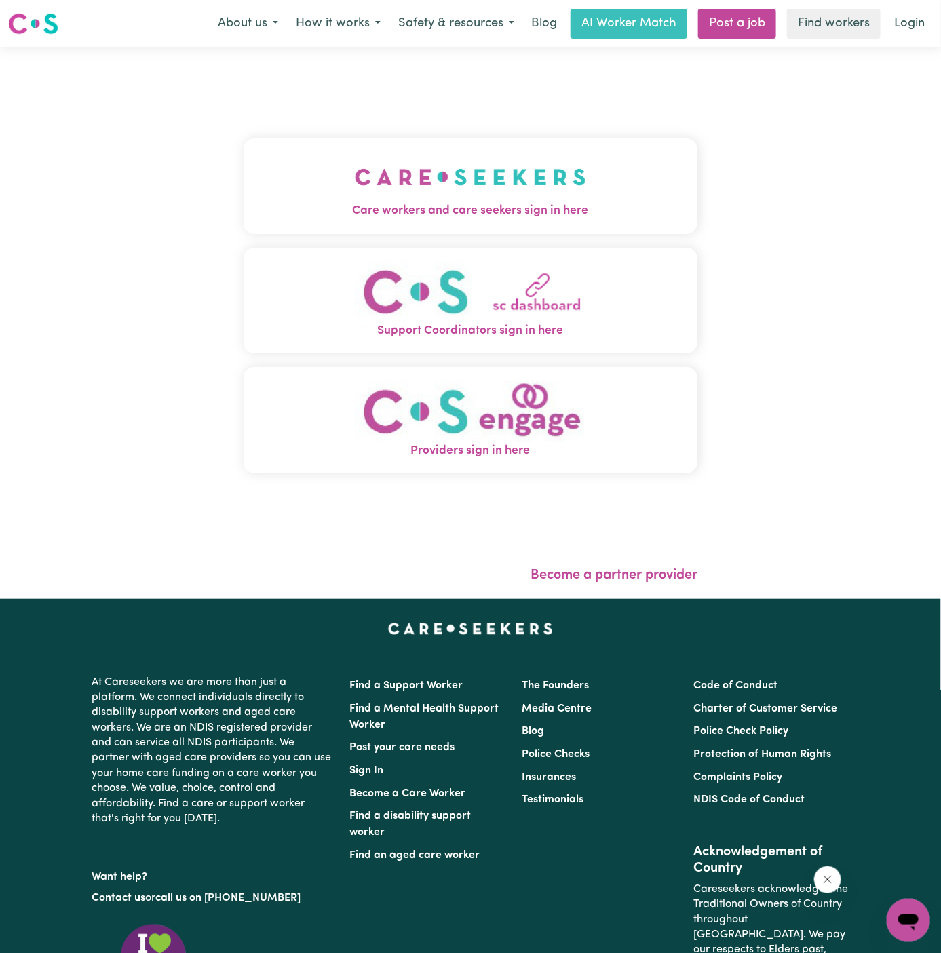
click at [375, 200] on img "Care workers and care seekers sign in here" at bounding box center [470, 177] width 231 height 50
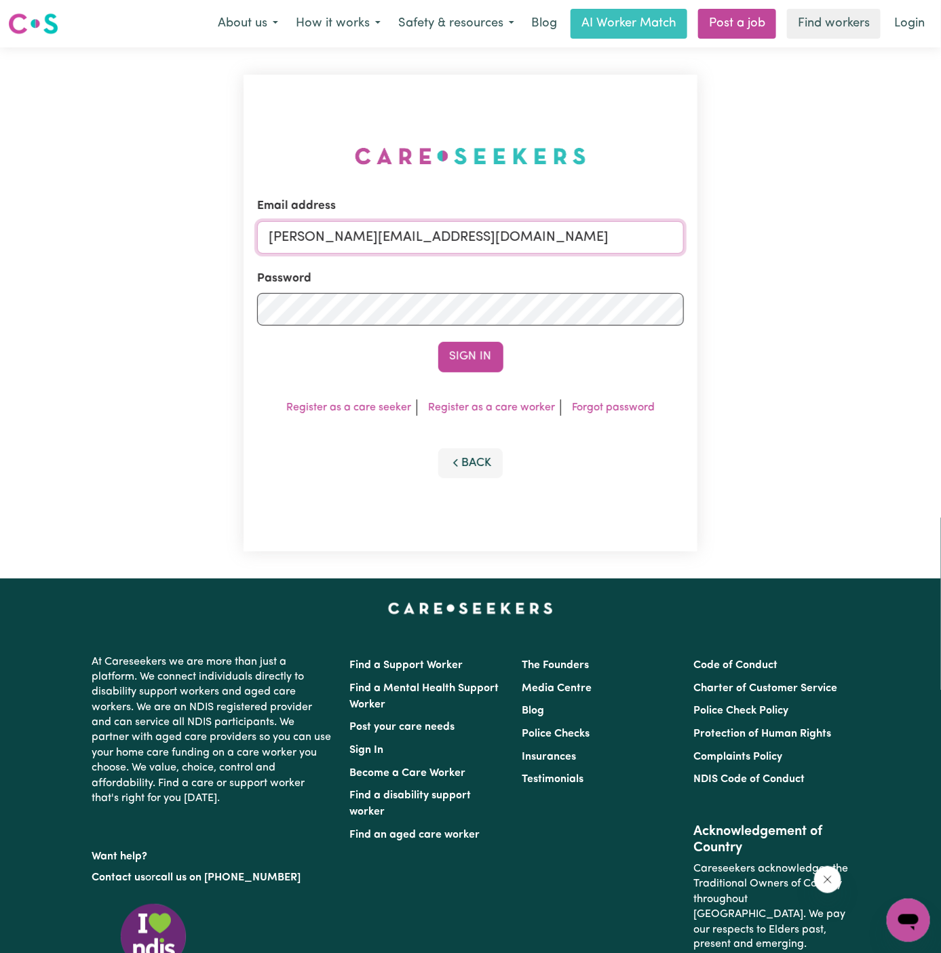
click at [594, 232] on input "[PERSON_NAME][EMAIL_ADDRESS][DOMAIN_NAME]" at bounding box center [470, 237] width 427 height 33
click at [403, 229] on input "sonjagodfreychanYS@careseekers.com.au" at bounding box center [470, 237] width 427 height 33
click at [343, 247] on input "superuser~hsgill1336719@gmail.com" at bounding box center [470, 237] width 427 height 33
drag, startPoint x: 338, startPoint y: 239, endPoint x: 890, endPoint y: 207, distance: 552.9
click at [890, 208] on div "Email address superuser~hsgill1336719@gmail.com Password Sign In Register as a …" at bounding box center [470, 312] width 941 height 531
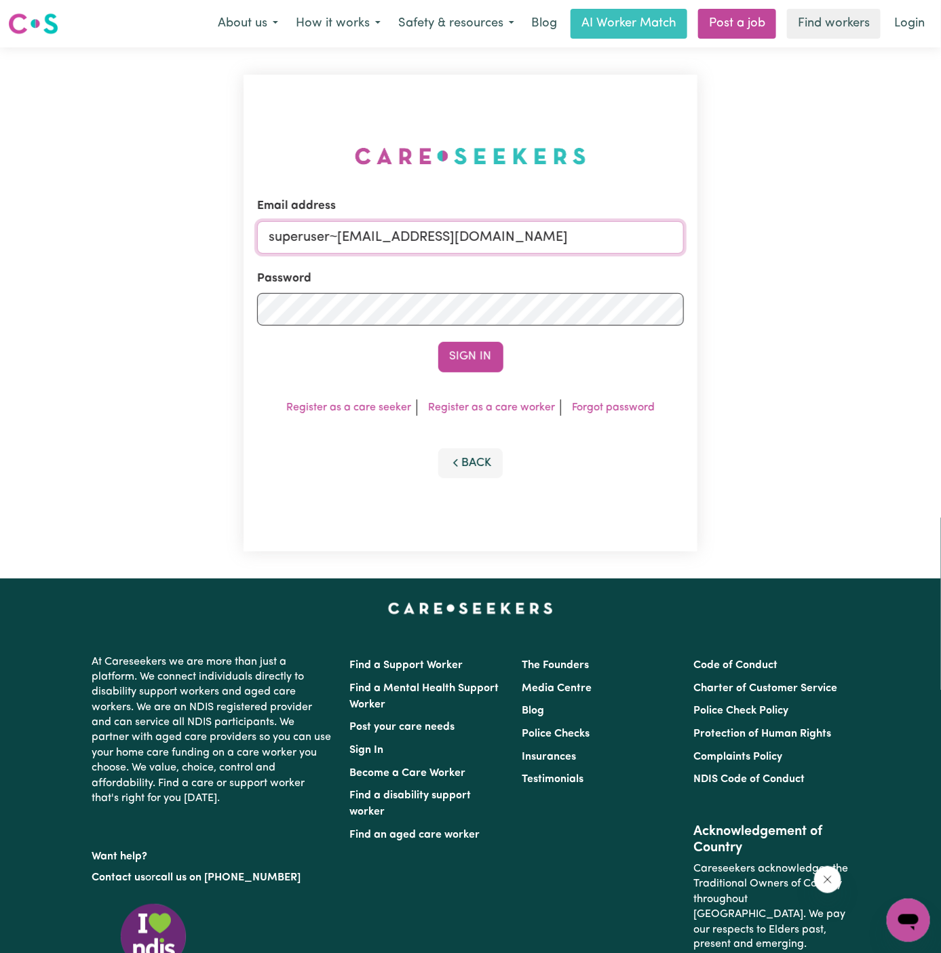
click at [540, 240] on input "superuser~hsgill1336719@gmail.com" at bounding box center [470, 237] width 427 height 33
drag, startPoint x: 530, startPoint y: 238, endPoint x: 347, endPoint y: 239, distance: 183.1
click at [347, 239] on input "superuser~hsgill1336719@gmail.com" at bounding box center [470, 237] width 427 height 33
click at [346, 239] on input "superuser~hsgill1336719@gmail.com" at bounding box center [470, 237] width 427 height 33
drag, startPoint x: 336, startPoint y: 239, endPoint x: 677, endPoint y: 238, distance: 340.4
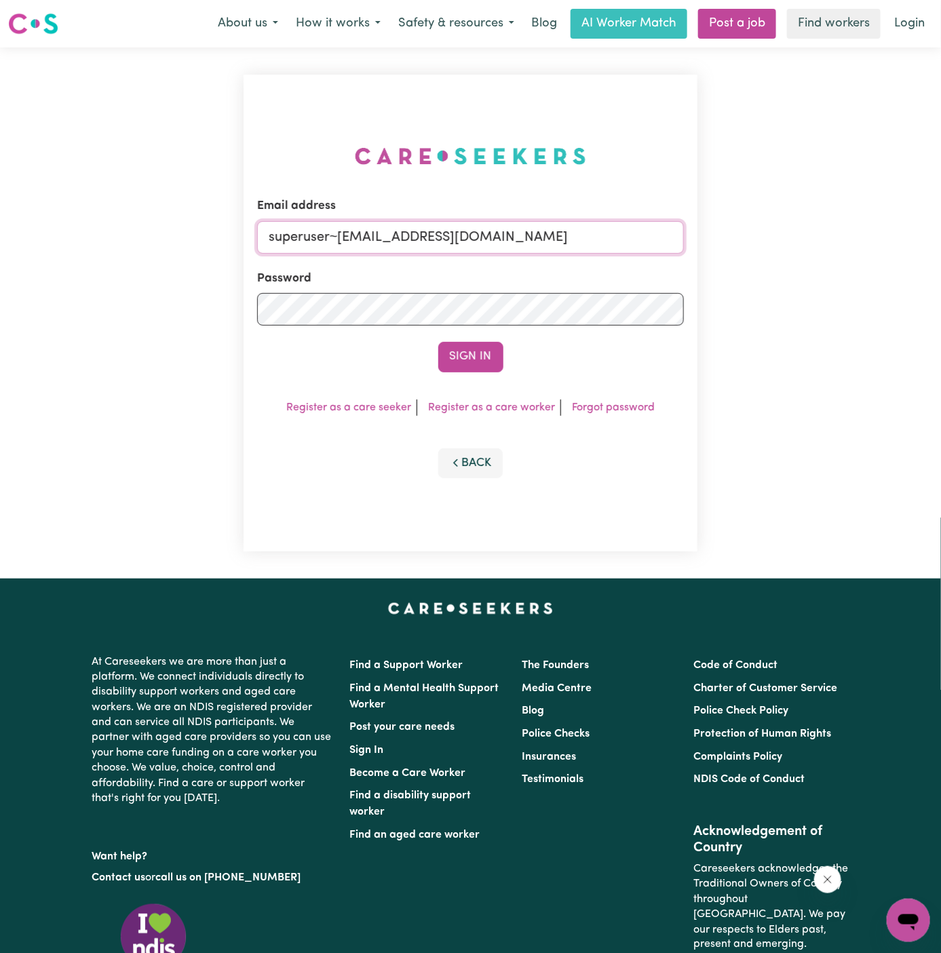
click at [677, 238] on input "superuser~hsgill1336719@gmail.com" at bounding box center [470, 237] width 427 height 33
type input "superuser~MalcolmNicholsVC@careseekers.com.au"
click at [462, 353] on button "Sign In" at bounding box center [470, 357] width 65 height 30
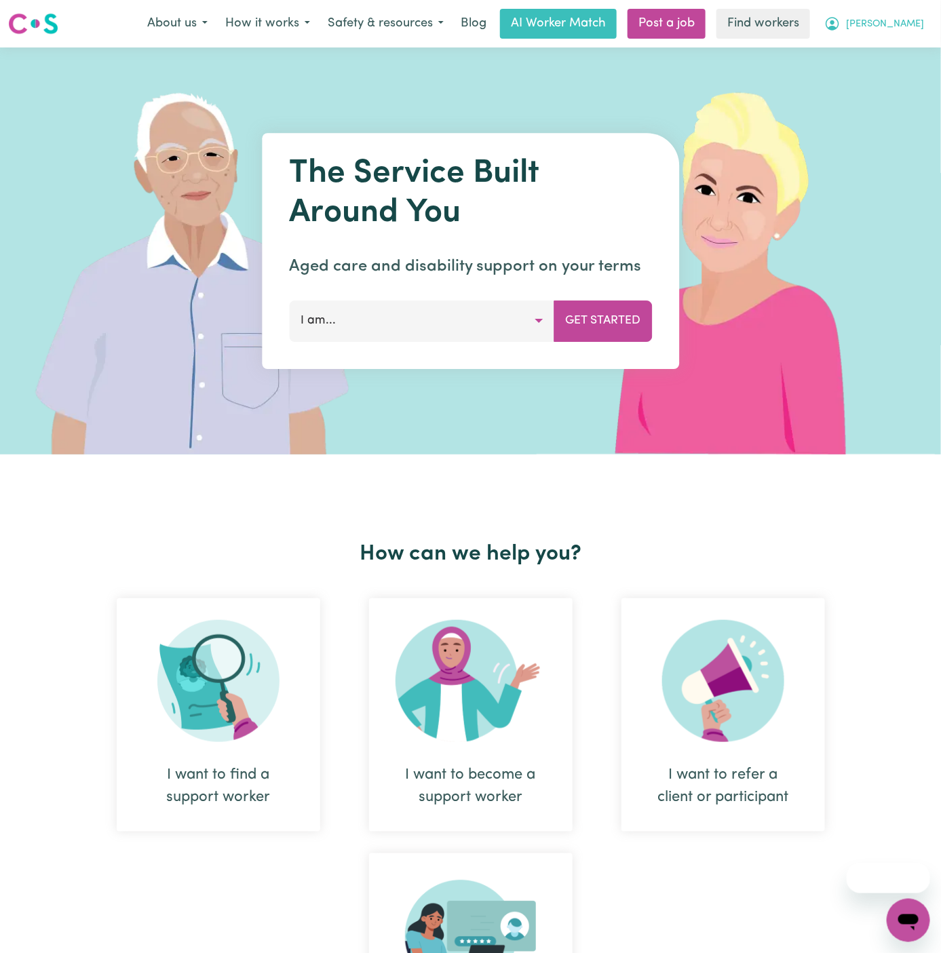
click at [918, 23] on span "[PERSON_NAME]" at bounding box center [885, 24] width 78 height 15
click at [898, 67] on link "Logout" at bounding box center [878, 78] width 107 height 26
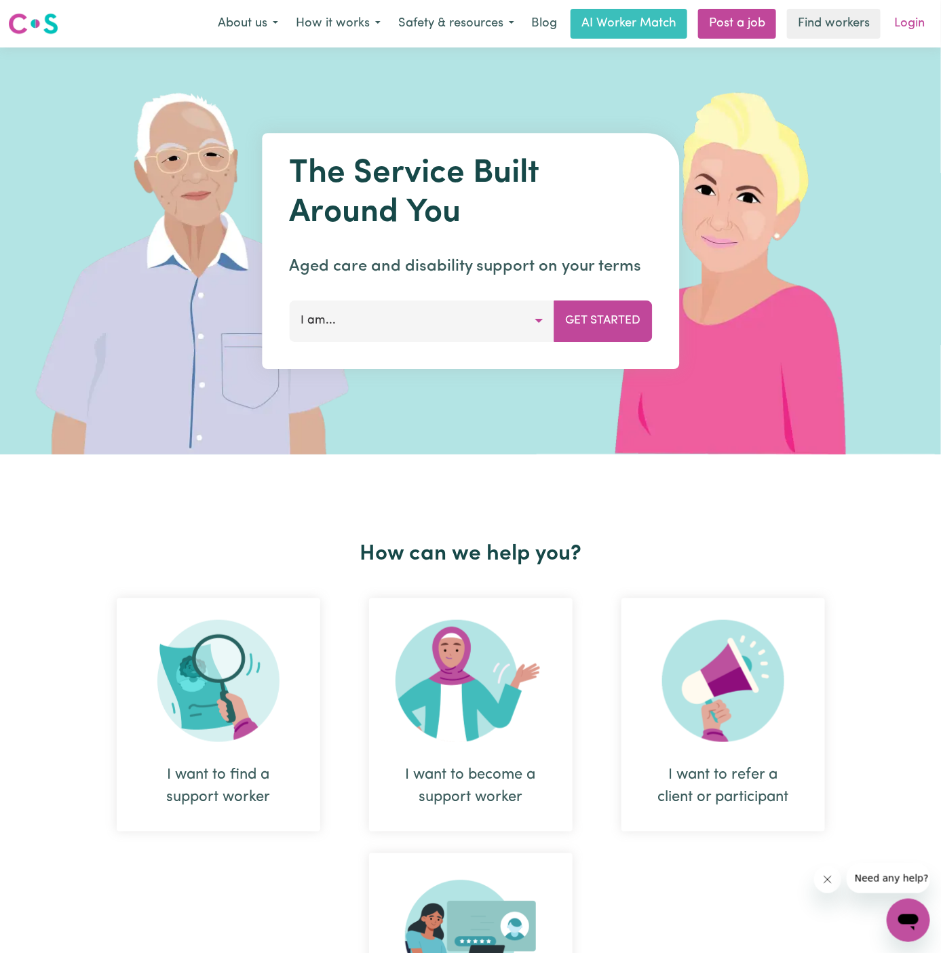
click at [911, 18] on link "Login" at bounding box center [909, 24] width 47 height 30
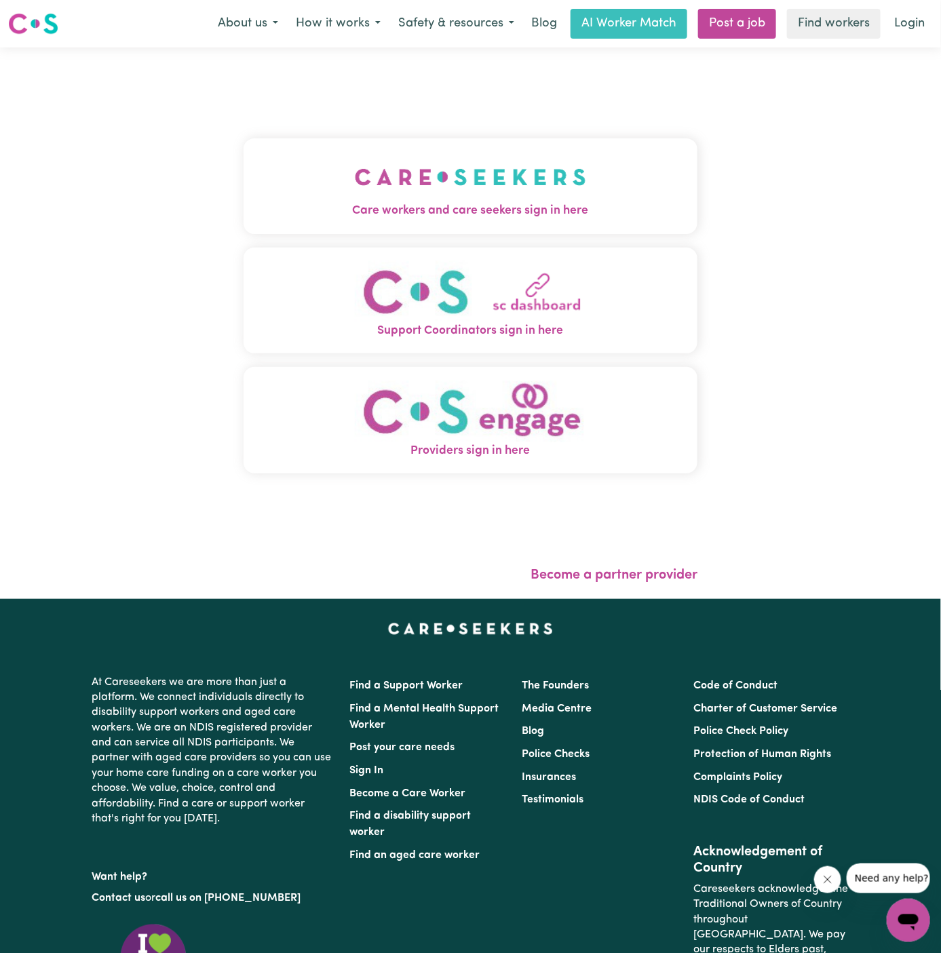
click at [460, 165] on img "Care workers and care seekers sign in here" at bounding box center [470, 177] width 231 height 50
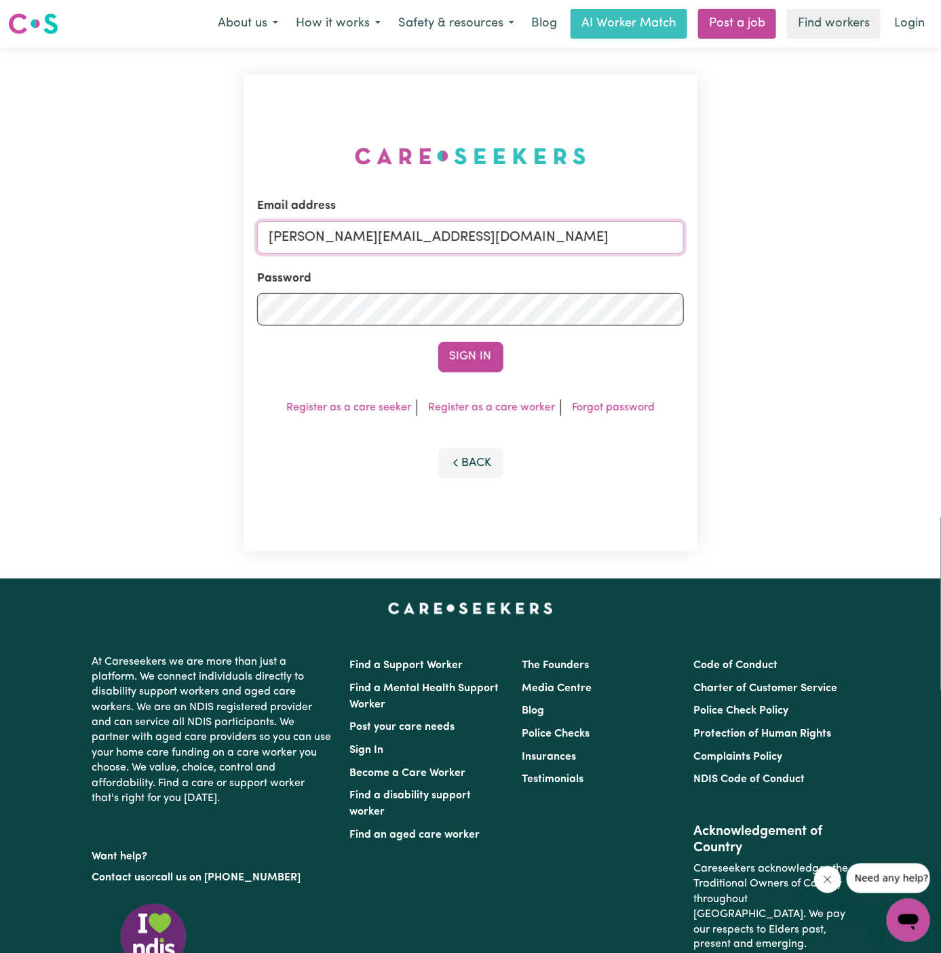
click at [503, 235] on input "[PERSON_NAME][EMAIL_ADDRESS][DOMAIN_NAME]" at bounding box center [470, 237] width 427 height 33
drag, startPoint x: 338, startPoint y: 242, endPoint x: 926, endPoint y: 244, distance: 587.3
click at [926, 244] on div "Email address [EMAIL_ADDRESS][DOMAIN_NAME] Password Sign In Register as a care …" at bounding box center [470, 312] width 941 height 531
click at [438, 342] on button "Sign In" at bounding box center [470, 357] width 65 height 30
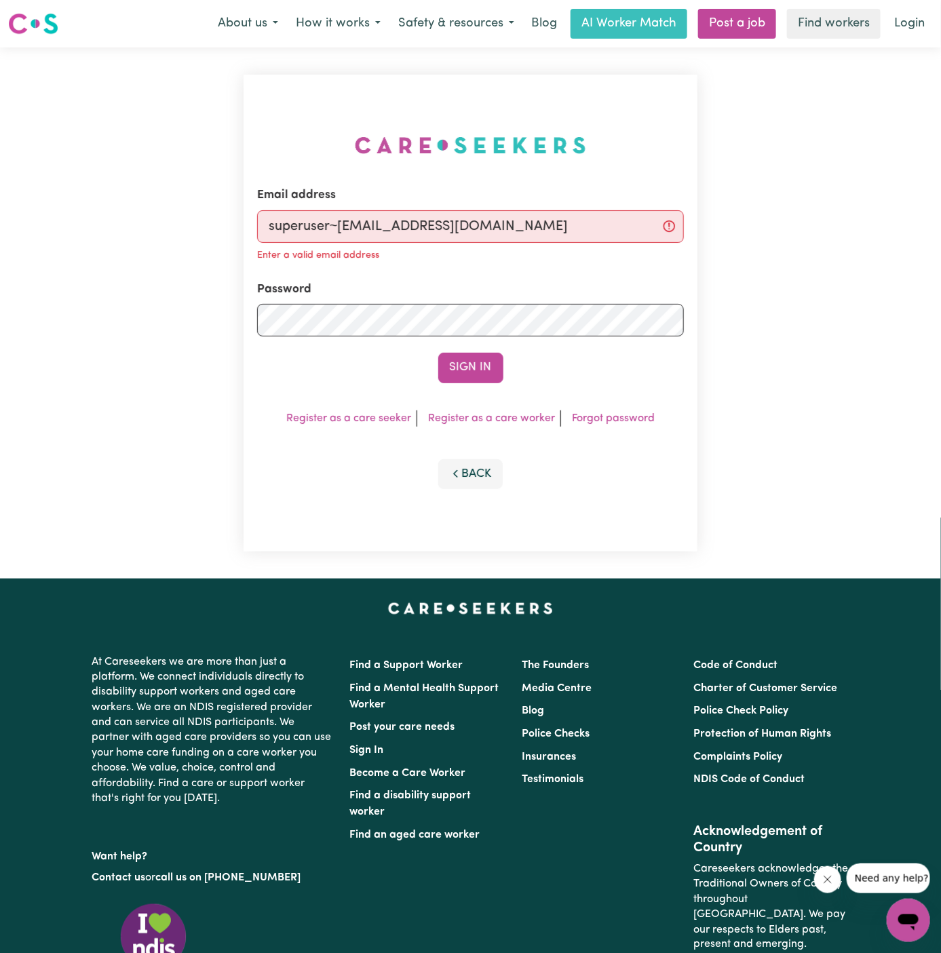
type input "superuser~[EMAIL_ADDRESS][DOMAIN_NAME]"
click at [438, 353] on button "Sign In" at bounding box center [470, 368] width 65 height 30
